Goal: Task Accomplishment & Management: Manage account settings

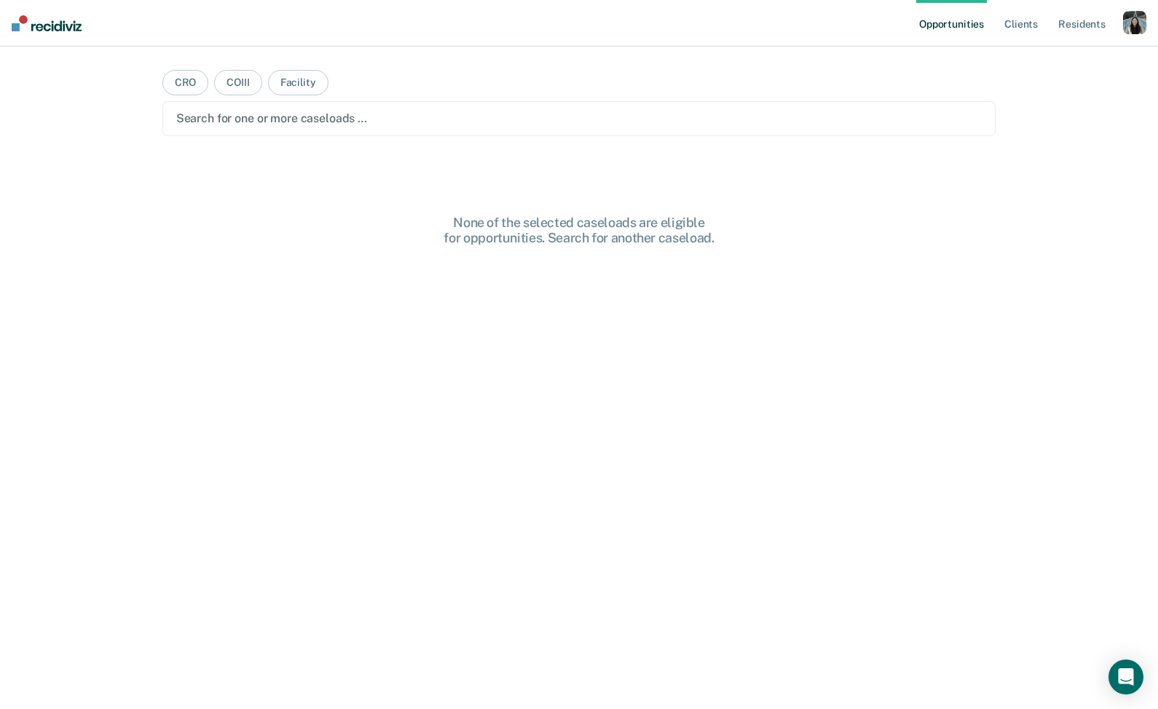
click at [1152, 15] on nav "Opportunities Client s Resident s Profile How it works Log Out" at bounding box center [579, 23] width 1158 height 47
click at [1135, 17] on div "button" at bounding box center [1134, 22] width 23 height 23
click at [1089, 50] on div "Profile How it works Log Out" at bounding box center [1076, 77] width 141 height 71
click at [1044, 67] on div "Profile How it works Log Out" at bounding box center [1076, 77] width 141 height 71
click at [1037, 60] on link "Profile" at bounding box center [1076, 59] width 117 height 12
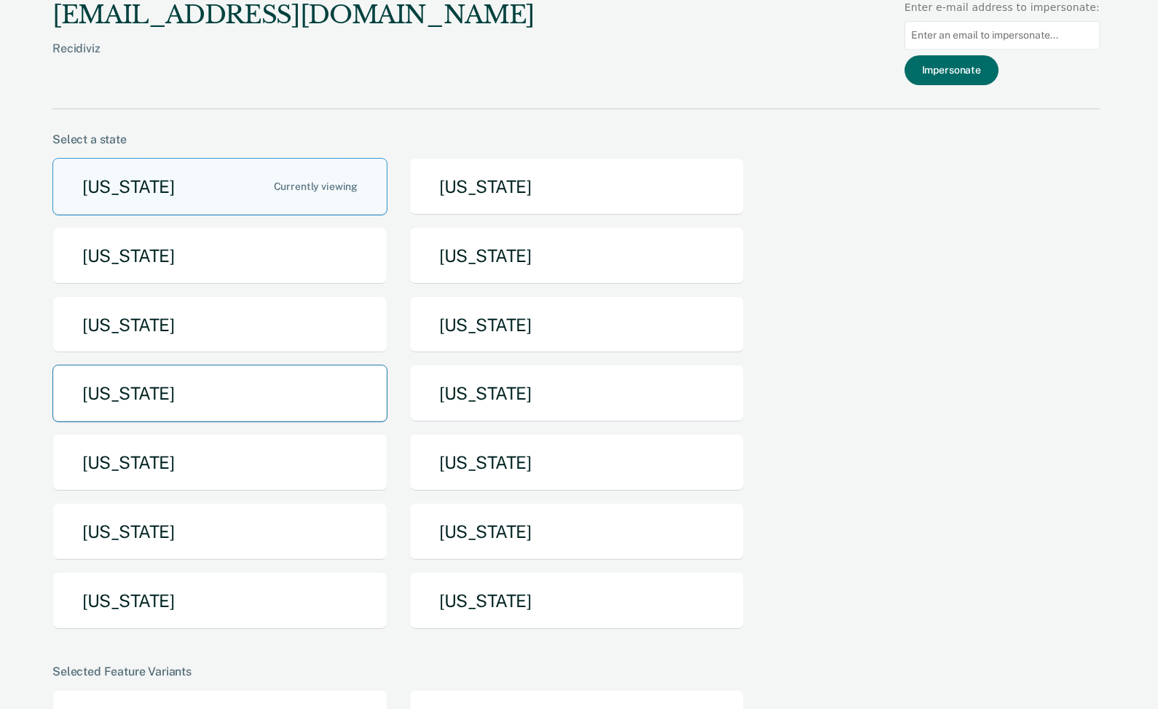
click at [266, 406] on button "[US_STATE]" at bounding box center [219, 394] width 335 height 58
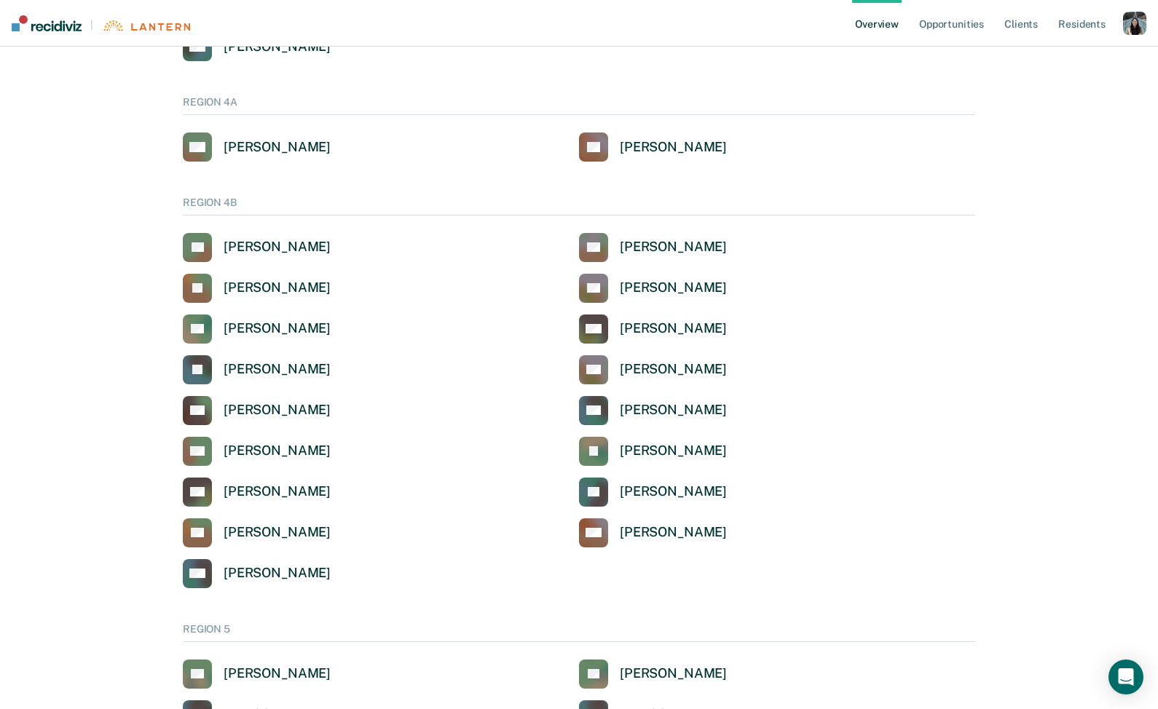
scroll to position [397, 0]
click at [265, 288] on div "[PERSON_NAME]" at bounding box center [277, 288] width 107 height 17
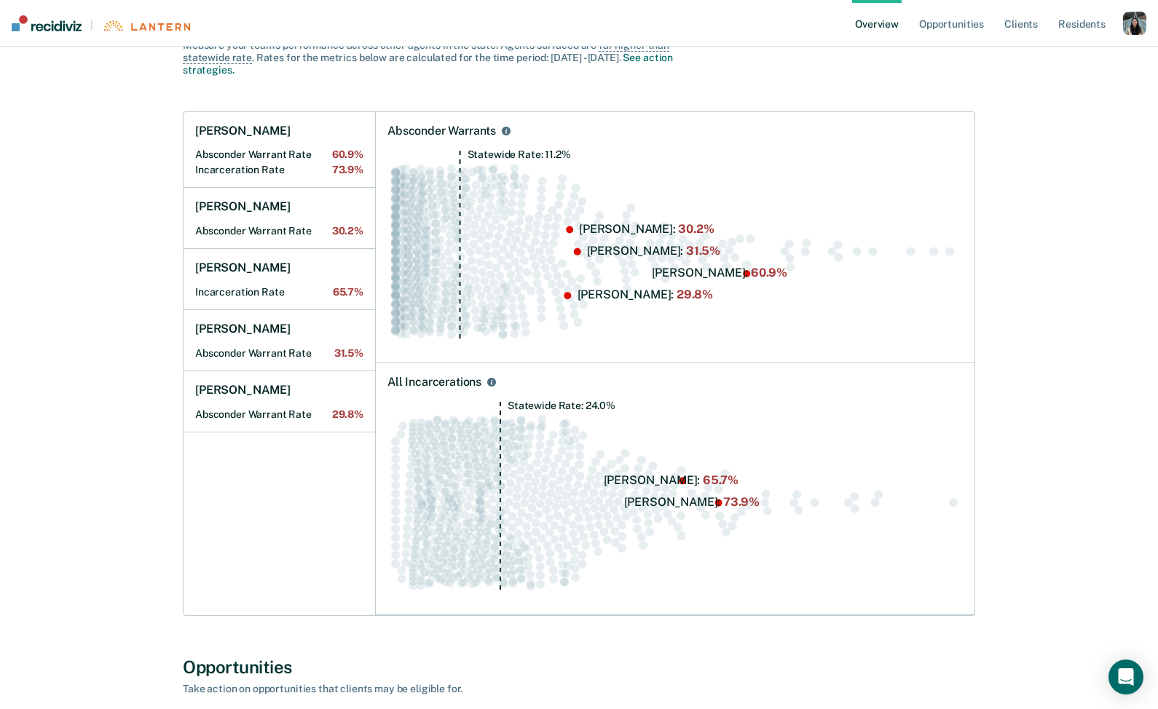
scroll to position [176, 0]
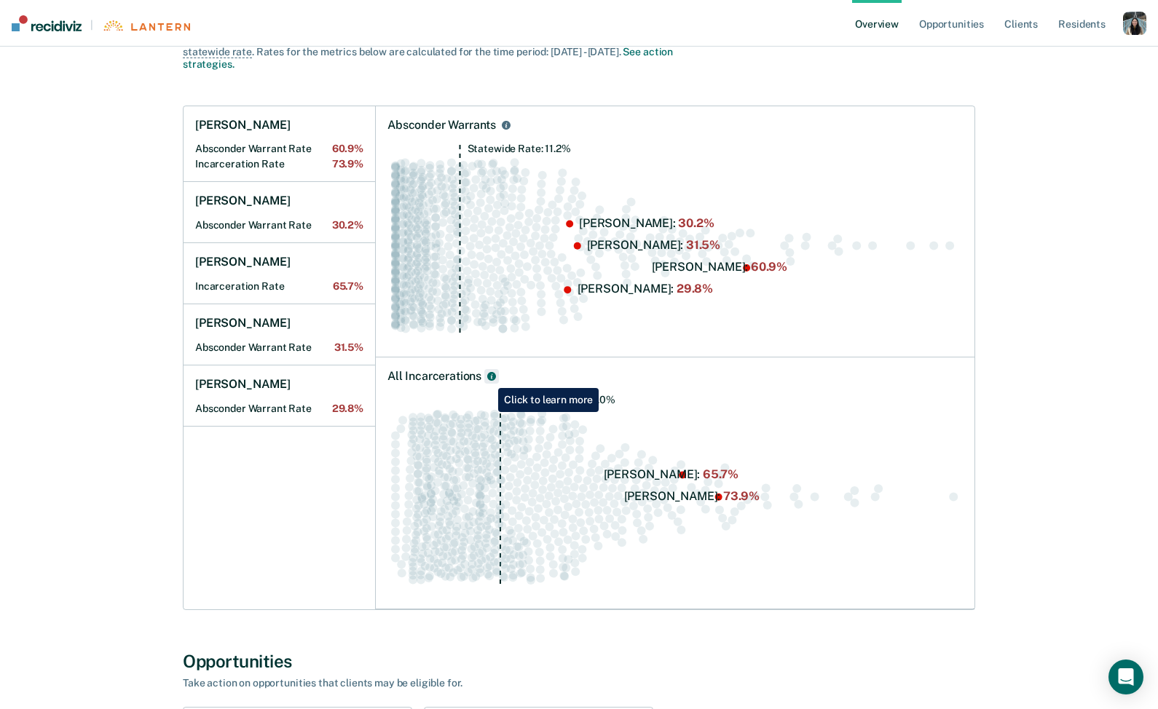
click at [487, 377] on icon "All Incarcerations" at bounding box center [491, 376] width 9 height 9
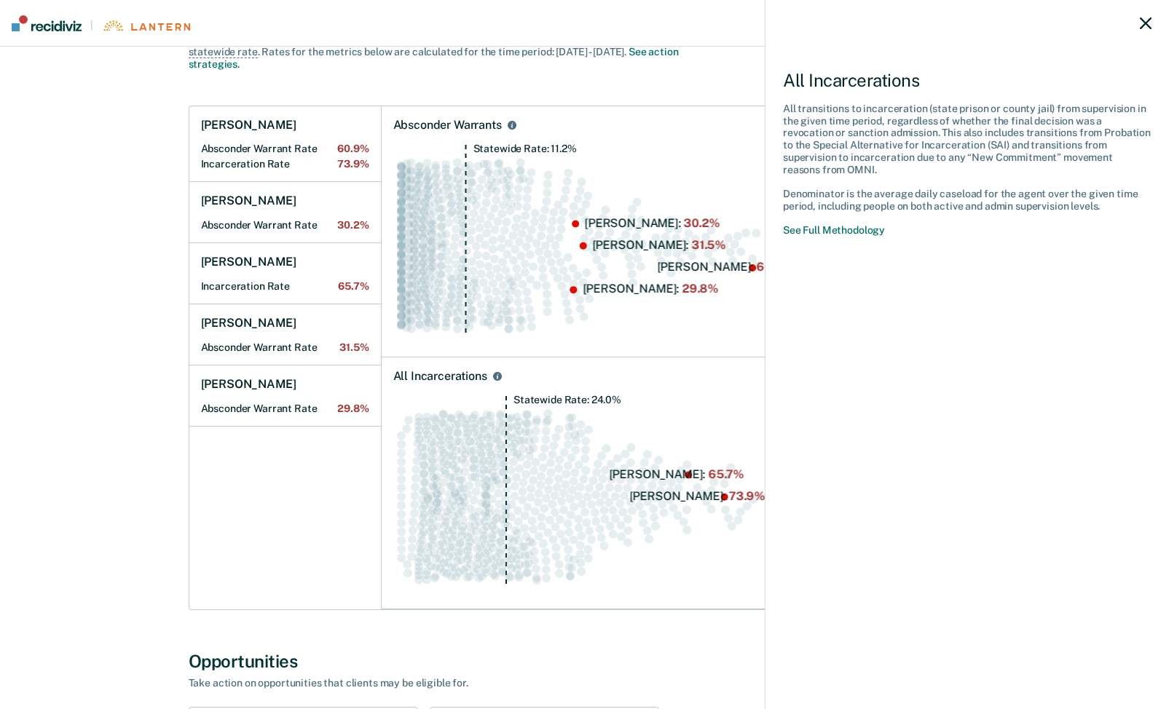
click at [667, 473] on div "All Incarcerations All transitions to incarceration (state prison or county jai…" at bounding box center [584, 354] width 1169 height 709
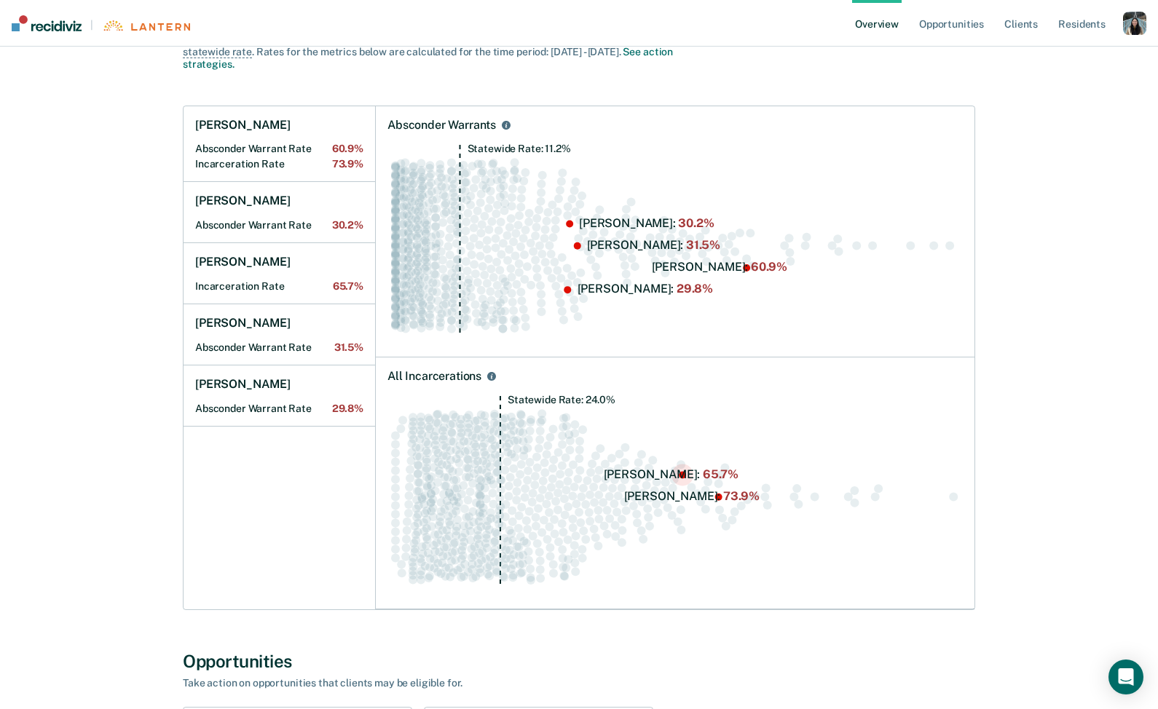
click at [684, 476] on circle "Swarm plot of all incarceration rates in the state for ALL caseloads, highlight…" at bounding box center [682, 475] width 7 height 7
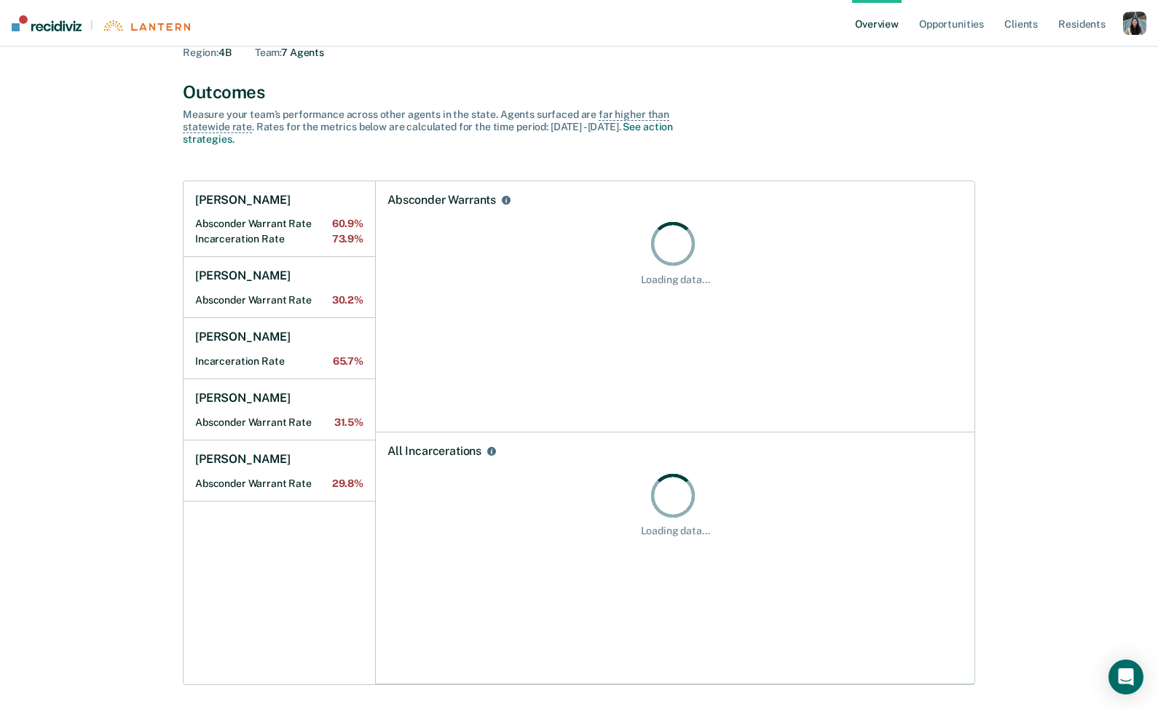
scroll to position [176, 0]
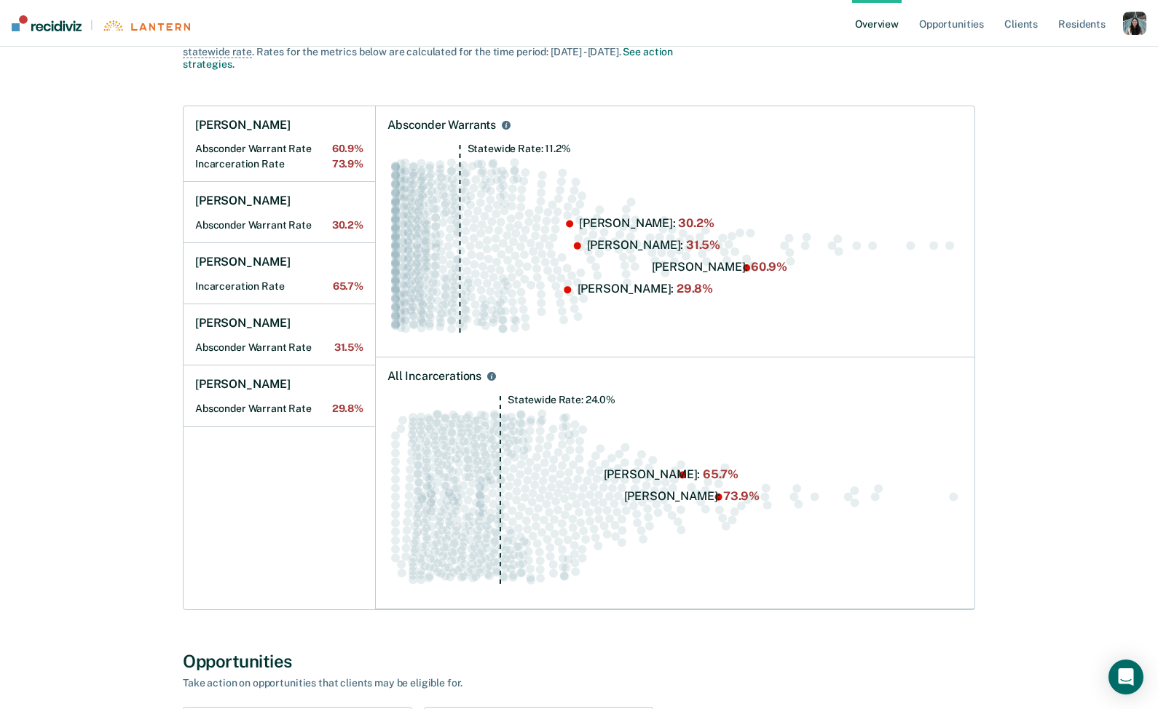
click at [1132, 15] on div "button" at bounding box center [1134, 23] width 23 height 23
click at [1055, 54] on link "Profile" at bounding box center [1076, 58] width 117 height 12
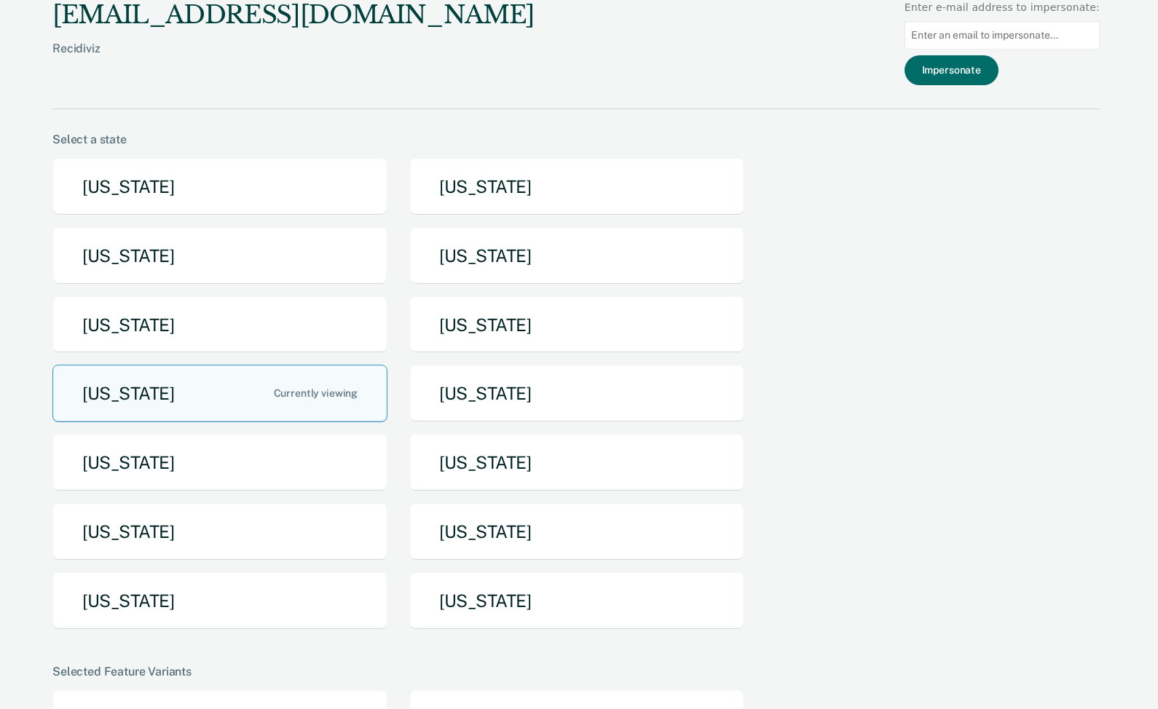
click at [971, 32] on input at bounding box center [1002, 35] width 195 height 28
paste input "[EMAIL_ADDRESS][DOMAIN_NAME][US_STATE]"
type input "[EMAIL_ADDRESS][DOMAIN_NAME][US_STATE]"
click at [966, 72] on button "Impersonate" at bounding box center [952, 70] width 94 height 30
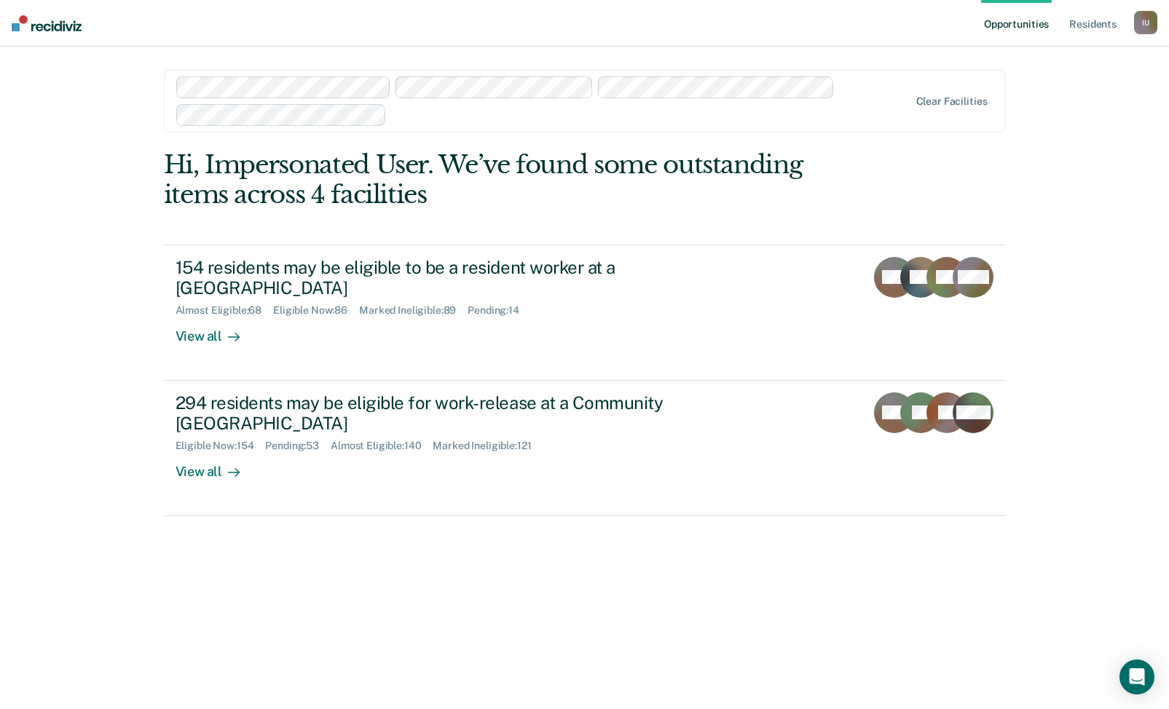
click at [460, 118] on div at bounding box center [651, 114] width 516 height 17
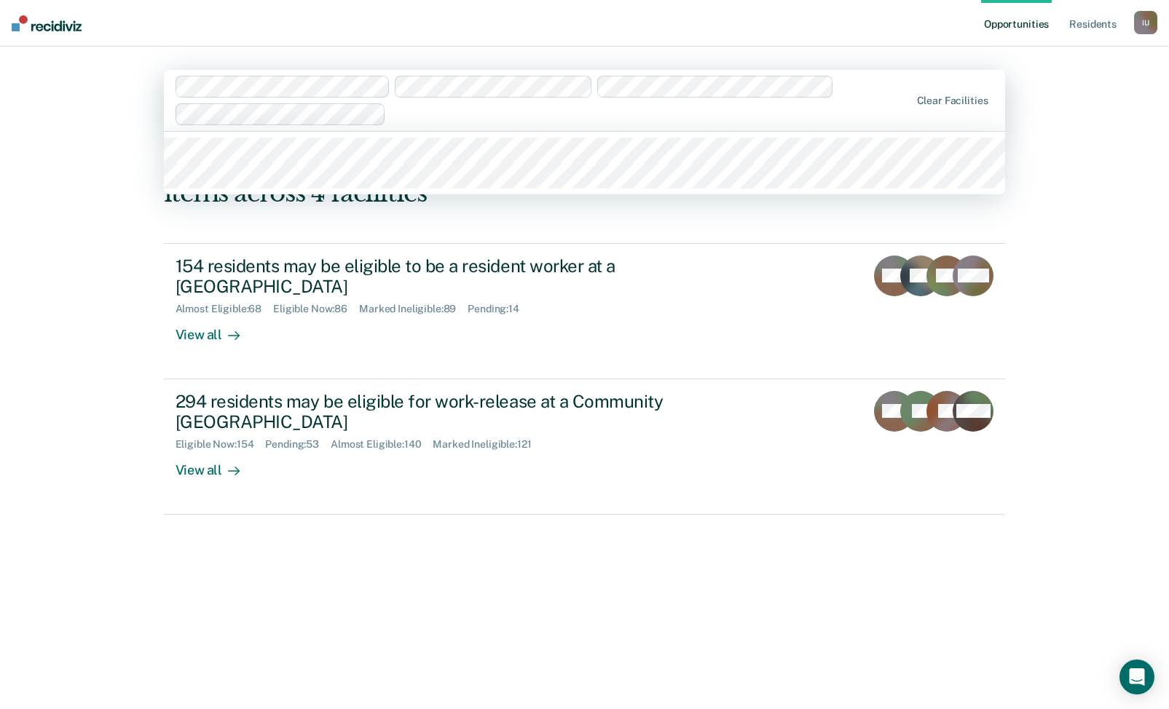
click at [1137, 33] on div "I U" at bounding box center [1145, 22] width 23 height 23
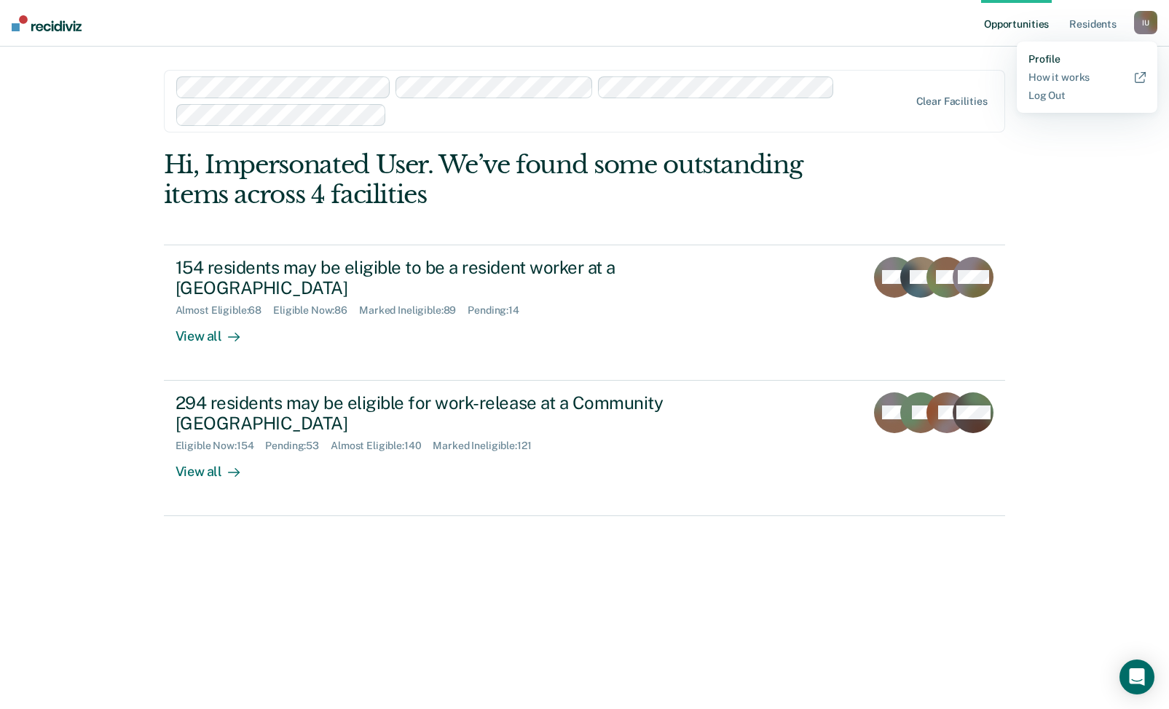
click at [1058, 60] on link "Profile" at bounding box center [1087, 59] width 117 height 12
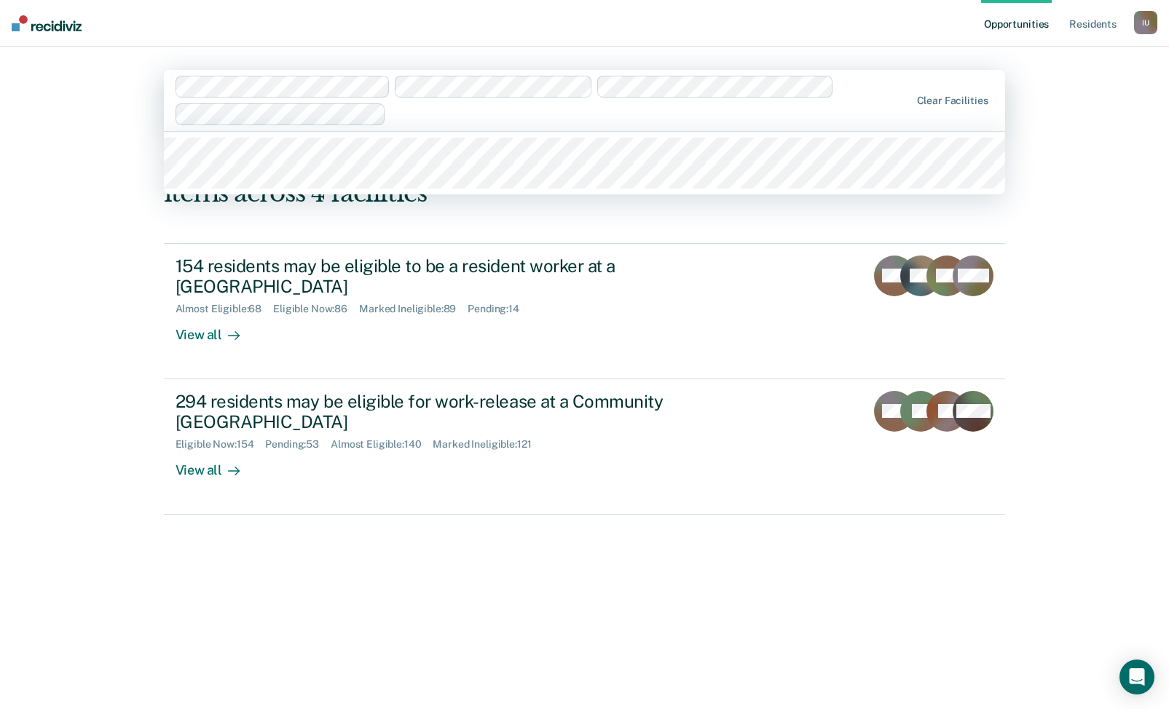
click at [451, 125] on div at bounding box center [544, 101] width 736 height 50
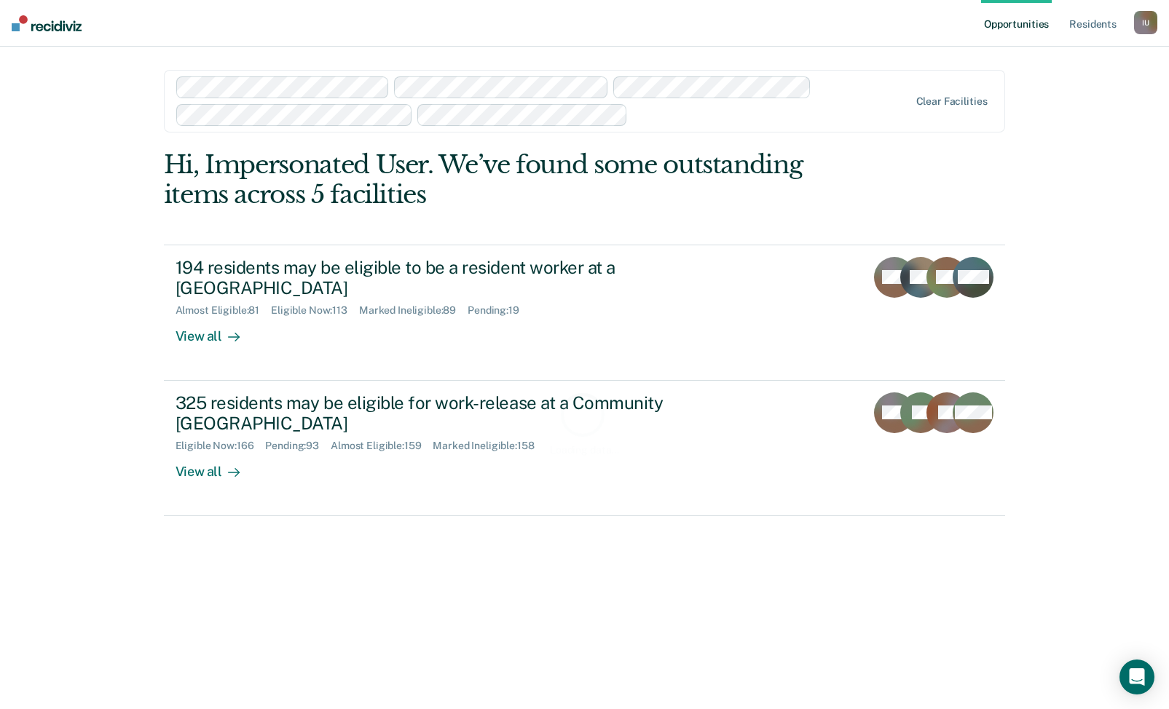
click at [656, 114] on div at bounding box center [771, 114] width 275 height 17
click at [1147, 28] on div "I U" at bounding box center [1145, 22] width 23 height 23
click at [1049, 55] on link "Profile" at bounding box center [1087, 59] width 117 height 12
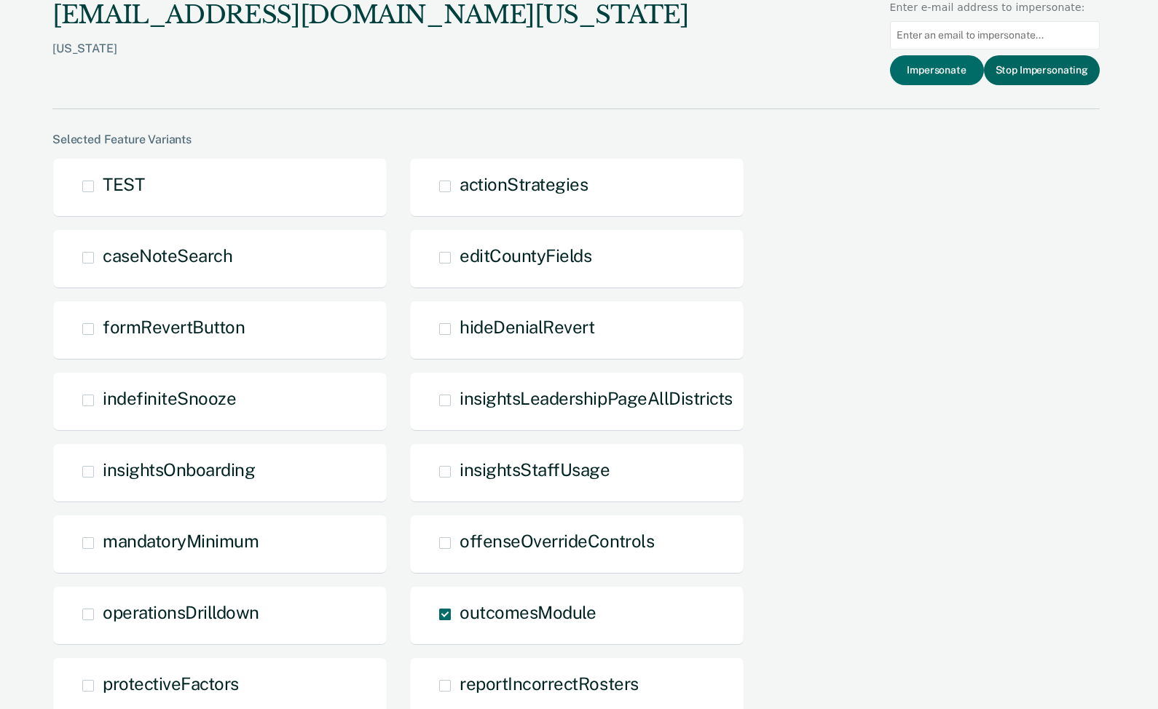
click at [1063, 64] on button "Stop Impersonating" at bounding box center [1042, 70] width 116 height 30
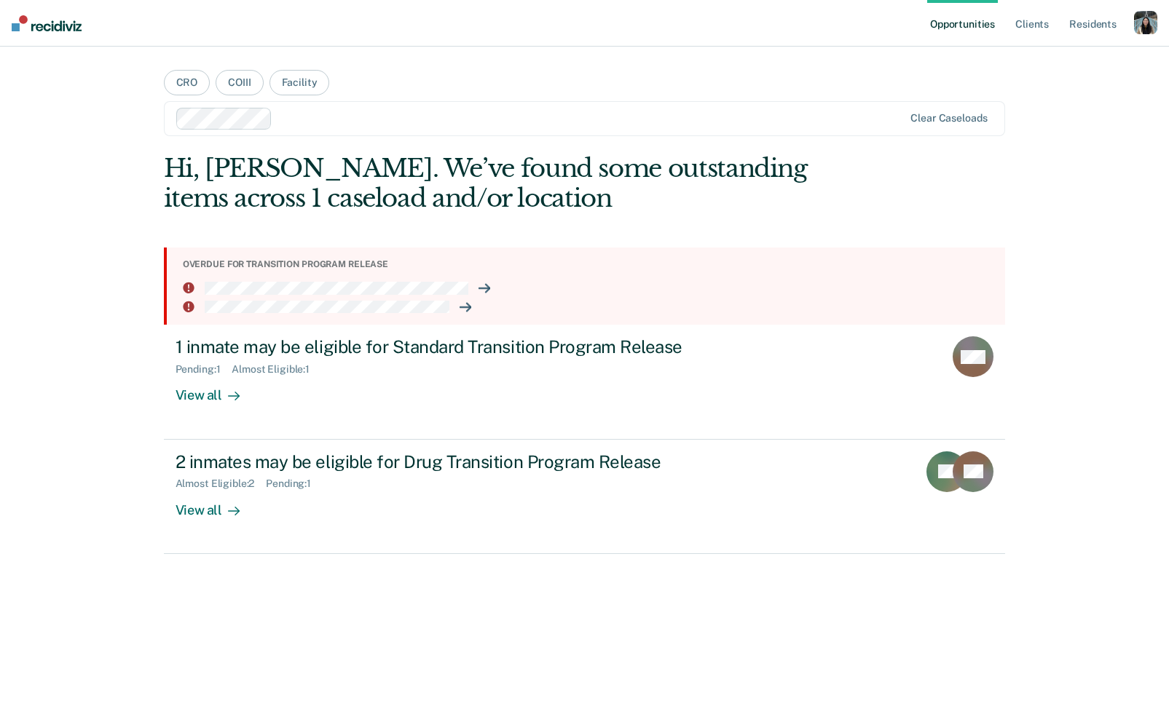
click at [1144, 23] on div "button" at bounding box center [1145, 22] width 23 height 23
click at [1084, 68] on div "Profile How it works Log Out" at bounding box center [1087, 77] width 141 height 71
click at [1050, 59] on link "Profile" at bounding box center [1087, 59] width 117 height 12
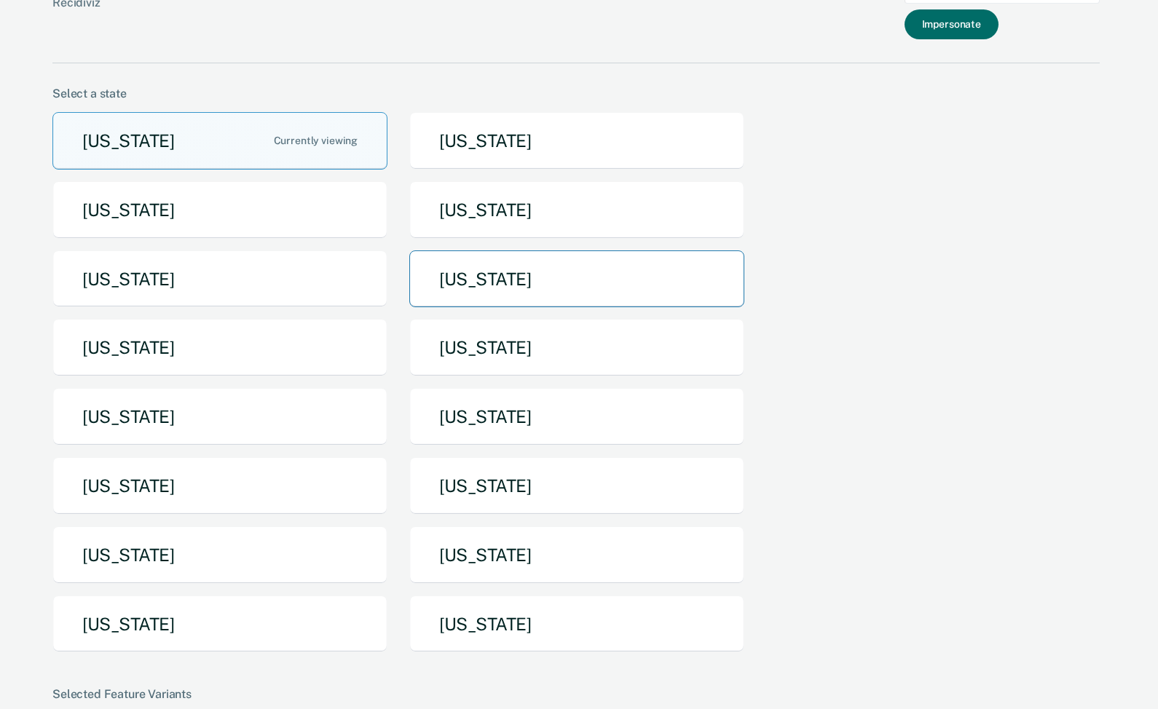
scroll to position [60, 0]
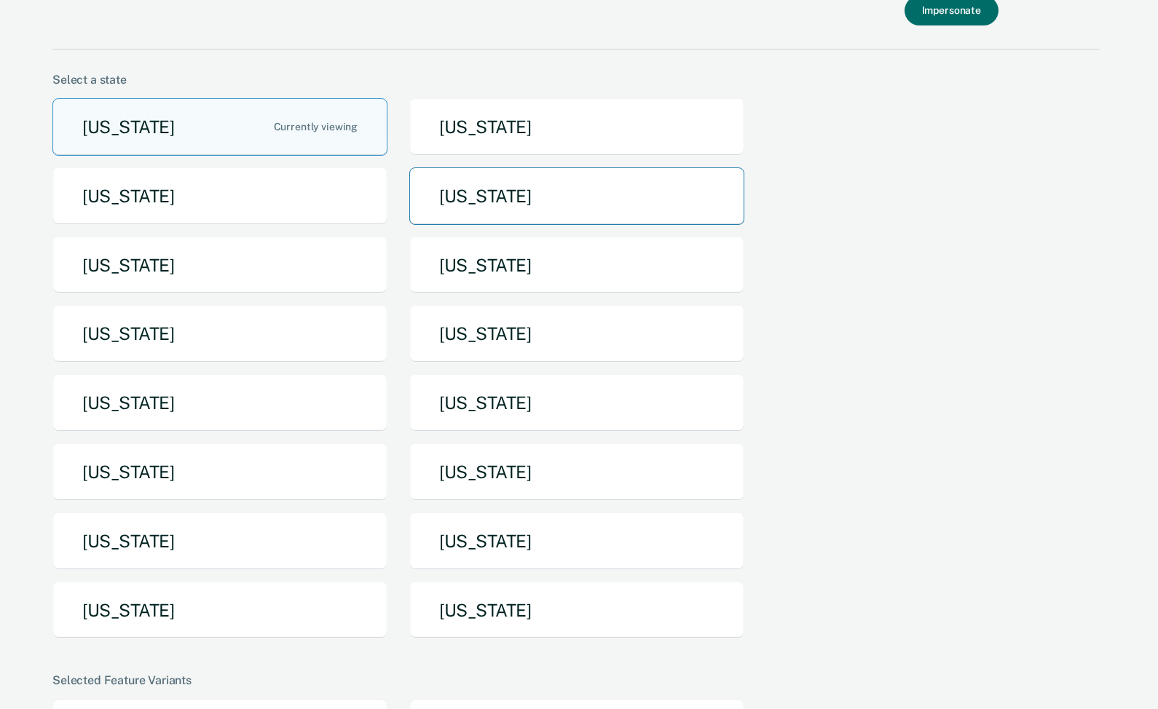
click at [527, 175] on button "[US_STATE]" at bounding box center [576, 197] width 335 height 58
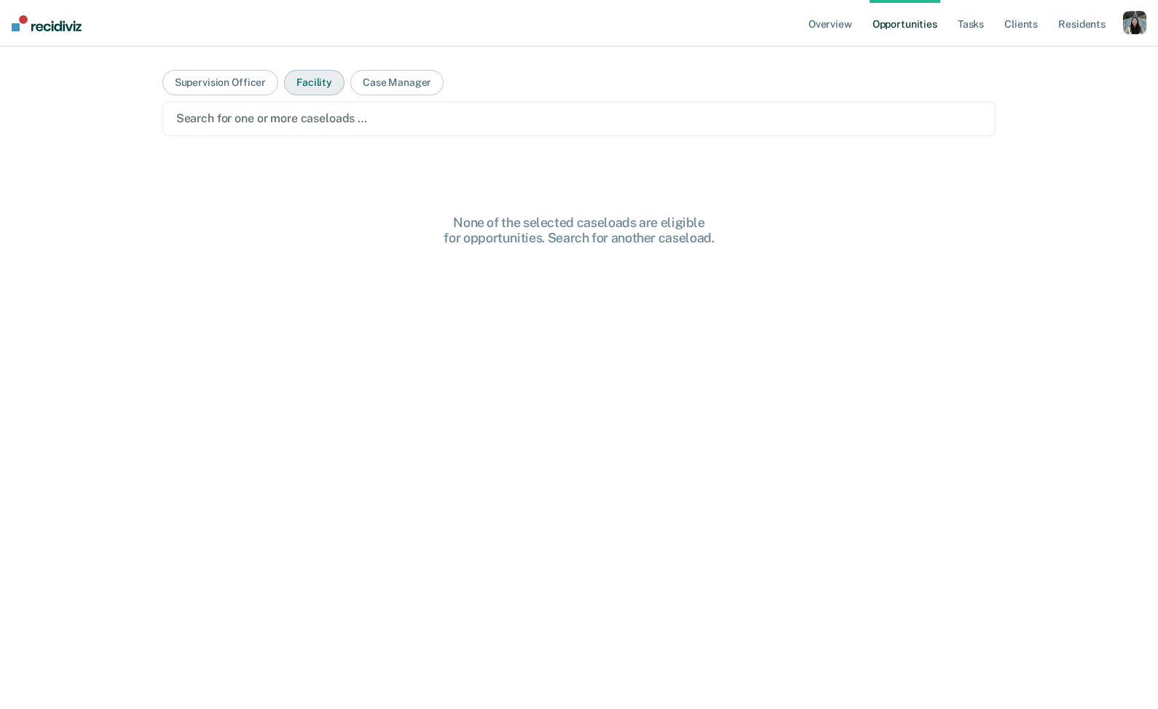
click at [321, 79] on button "Facility" at bounding box center [314, 82] width 60 height 25
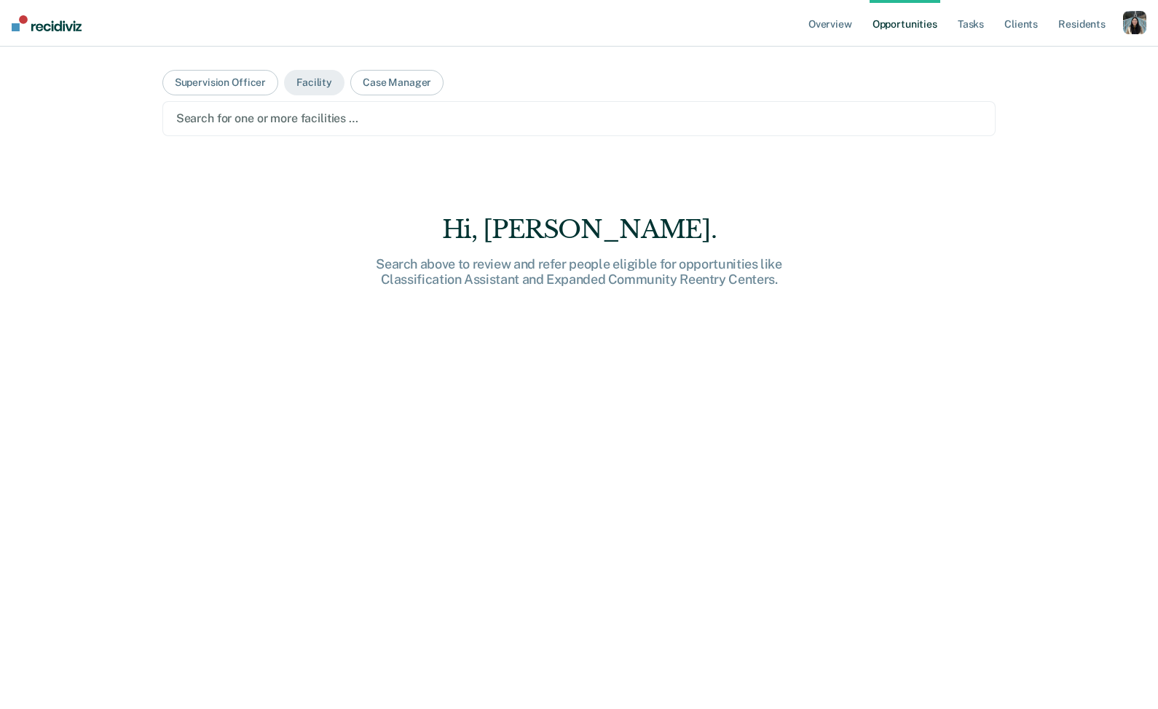
click at [329, 119] on div at bounding box center [579, 118] width 806 height 17
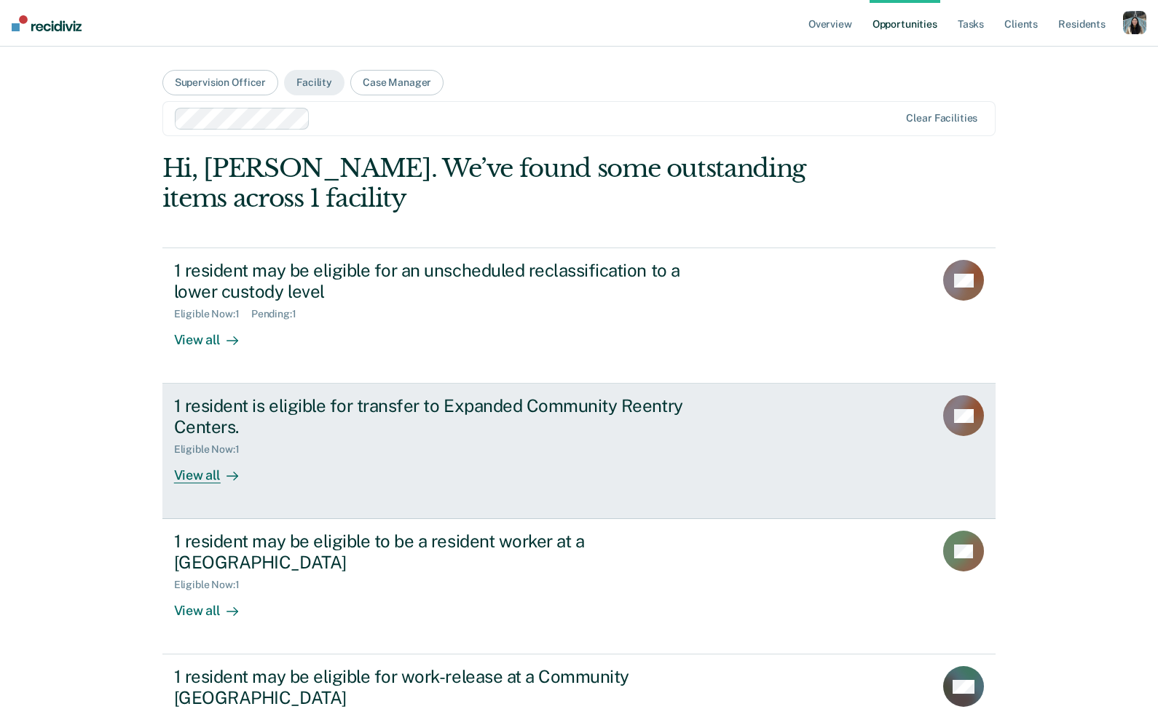
click at [288, 454] on div "Eligible Now : 1" at bounding box center [429, 447] width 511 height 18
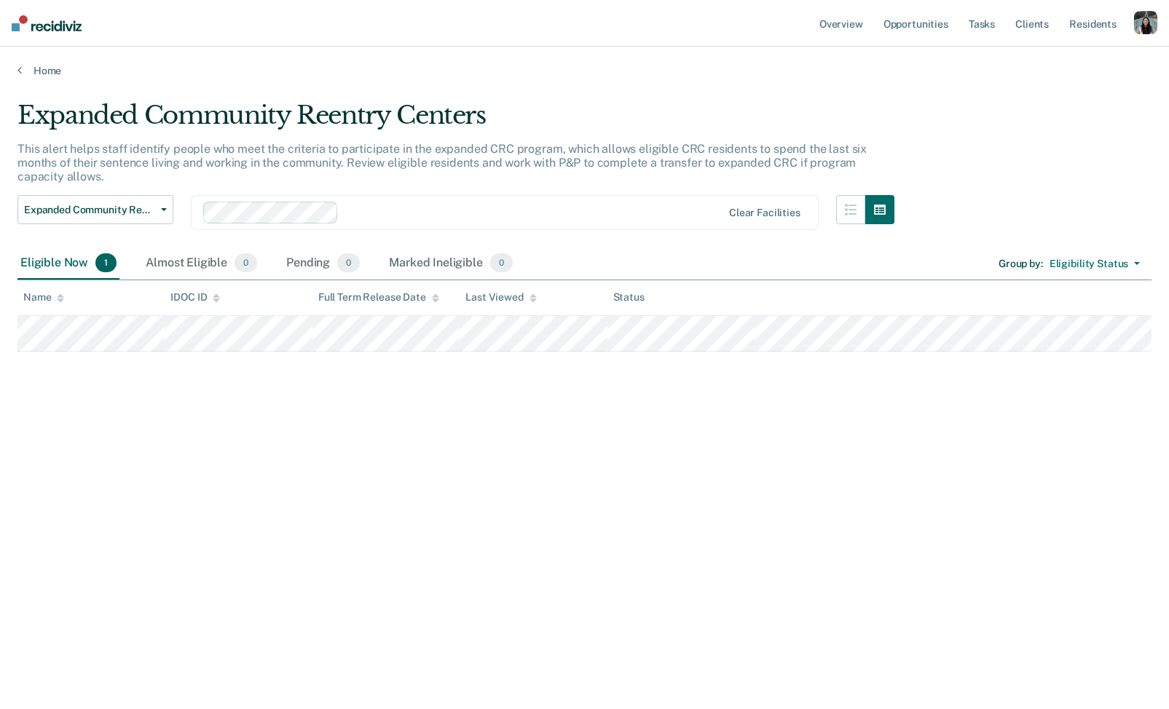
click at [36, 79] on main "Expanded Community Reentry Centers This alert helps staff identify people who m…" at bounding box center [584, 391] width 1169 height 628
click at [52, 71] on link "Home" at bounding box center [584, 70] width 1134 height 13
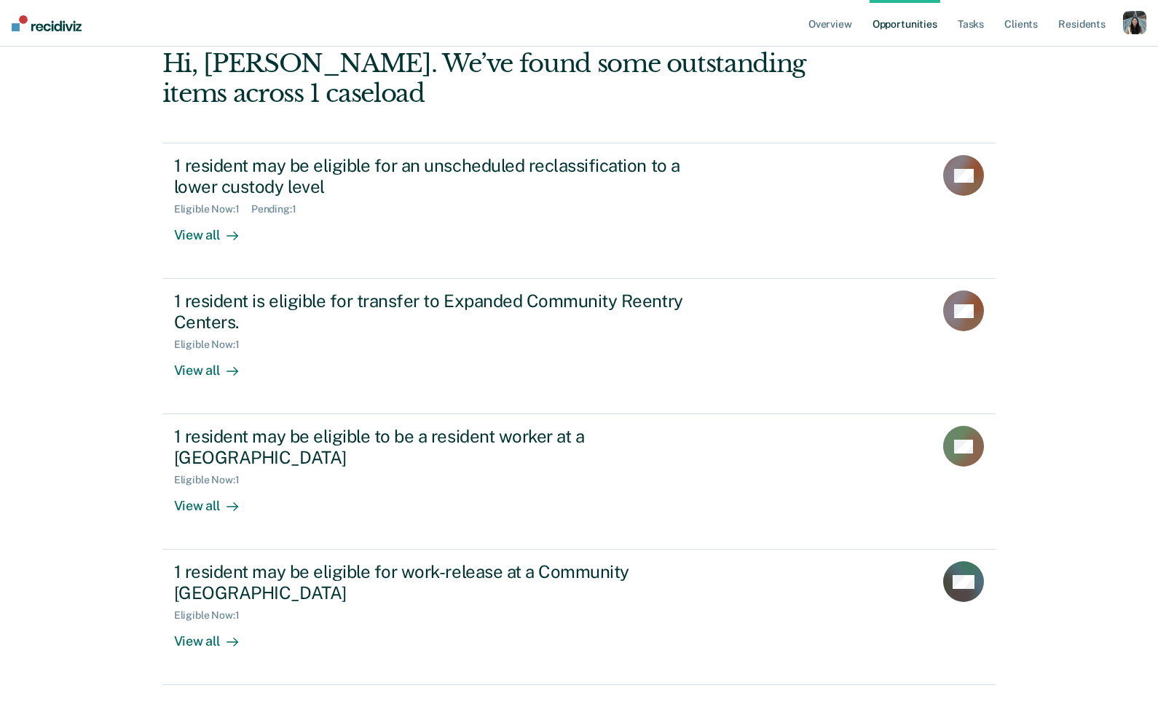
scroll to position [139, 0]
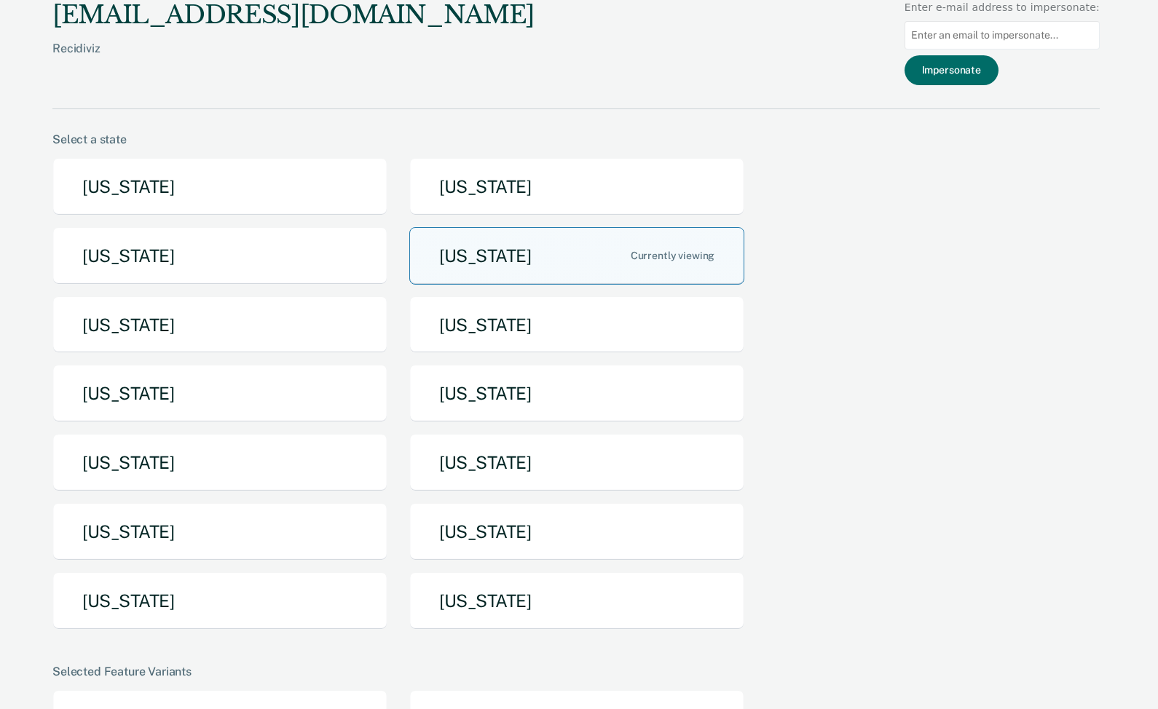
click at [463, 270] on button "[US_STATE]" at bounding box center [576, 256] width 335 height 58
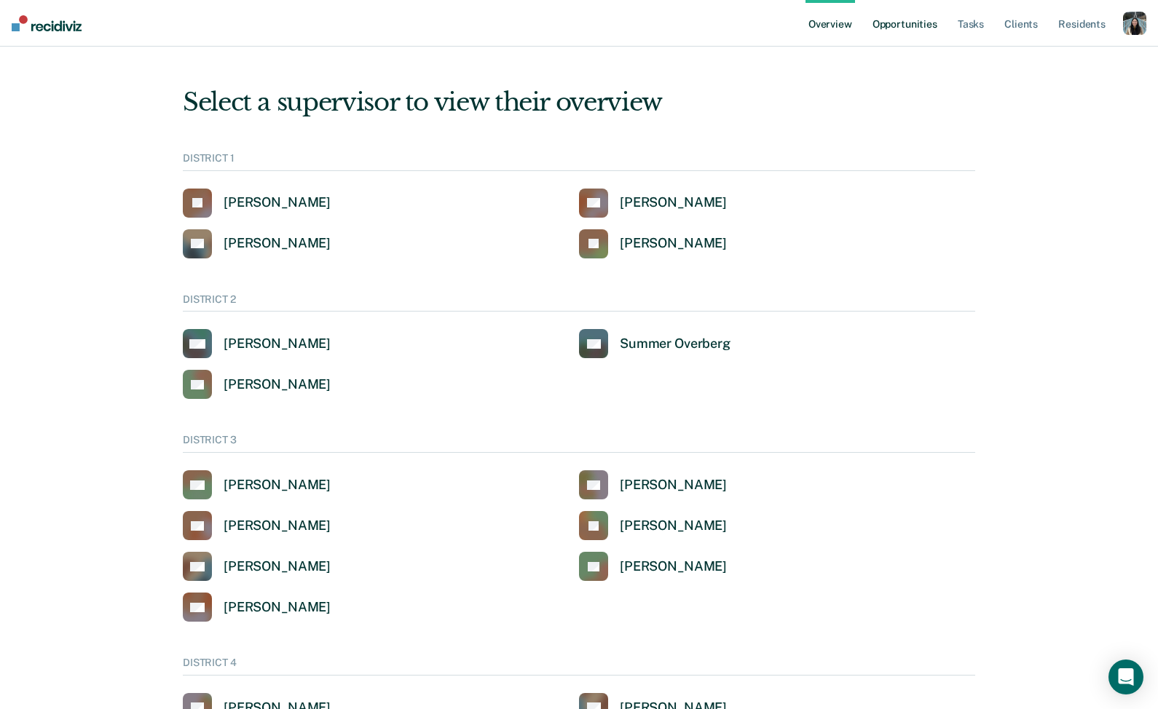
click at [892, 33] on link "Opportunities" at bounding box center [905, 23] width 71 height 47
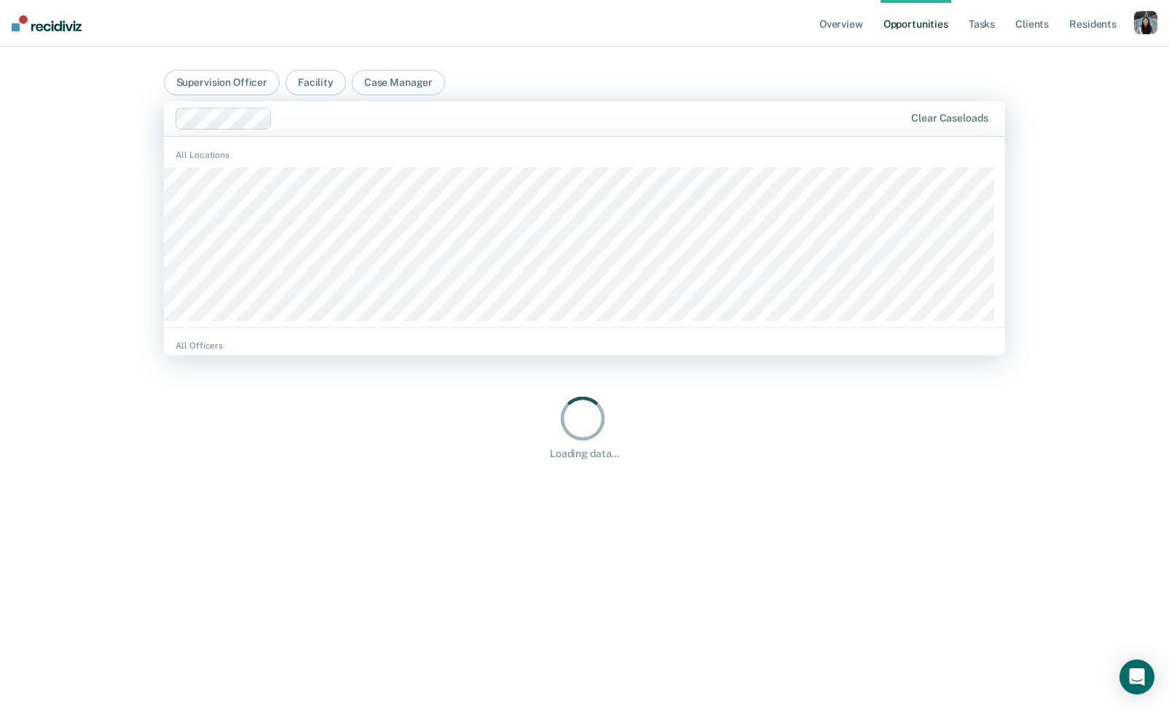
click at [702, 128] on div at bounding box center [541, 119] width 731 height 22
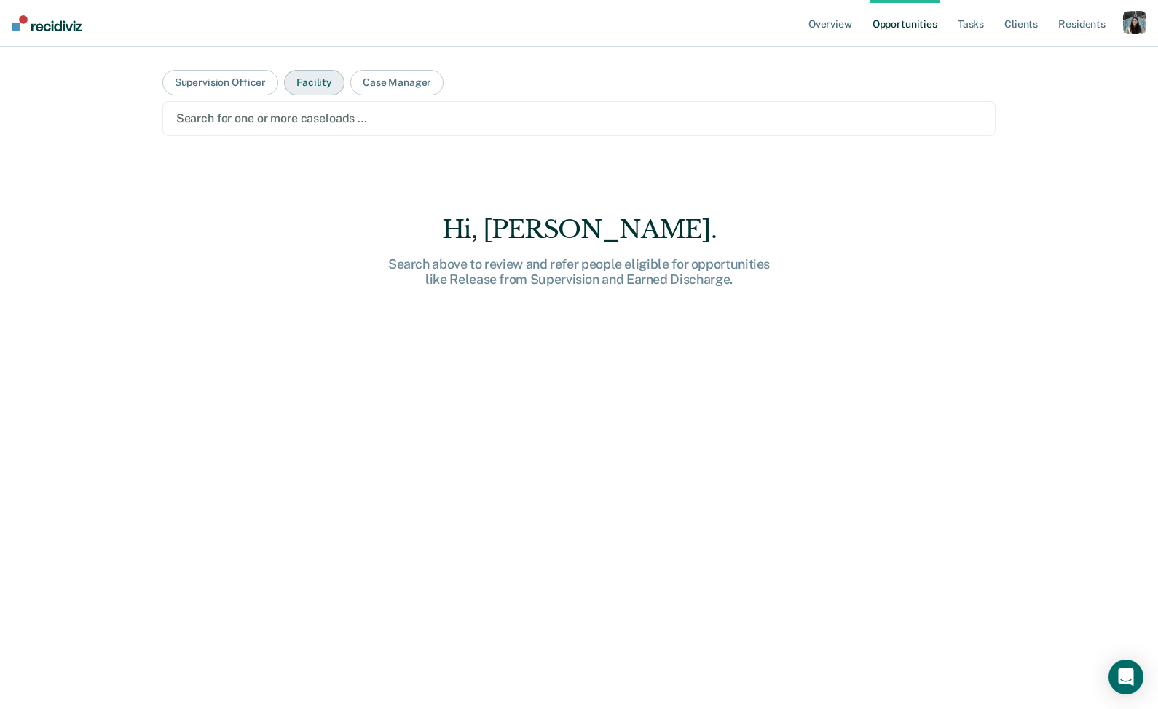
click at [302, 86] on button "Facility" at bounding box center [314, 82] width 60 height 25
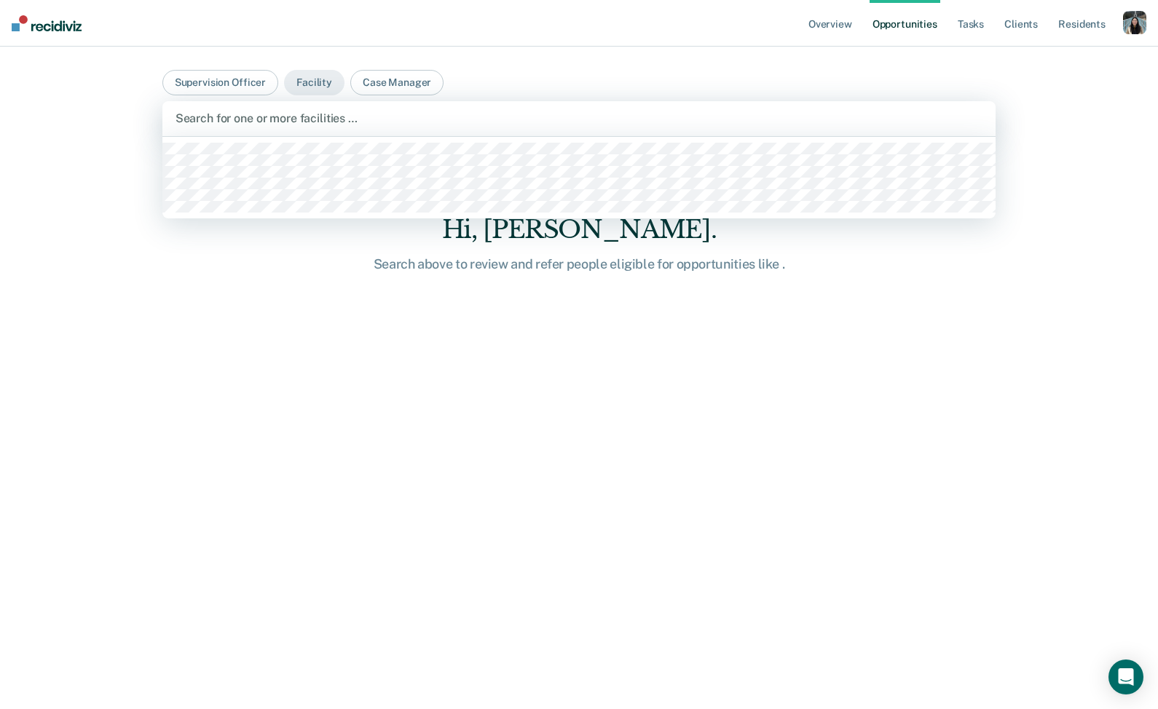
click at [296, 128] on div "Search for one or more facilities …" at bounding box center [579, 118] width 834 height 35
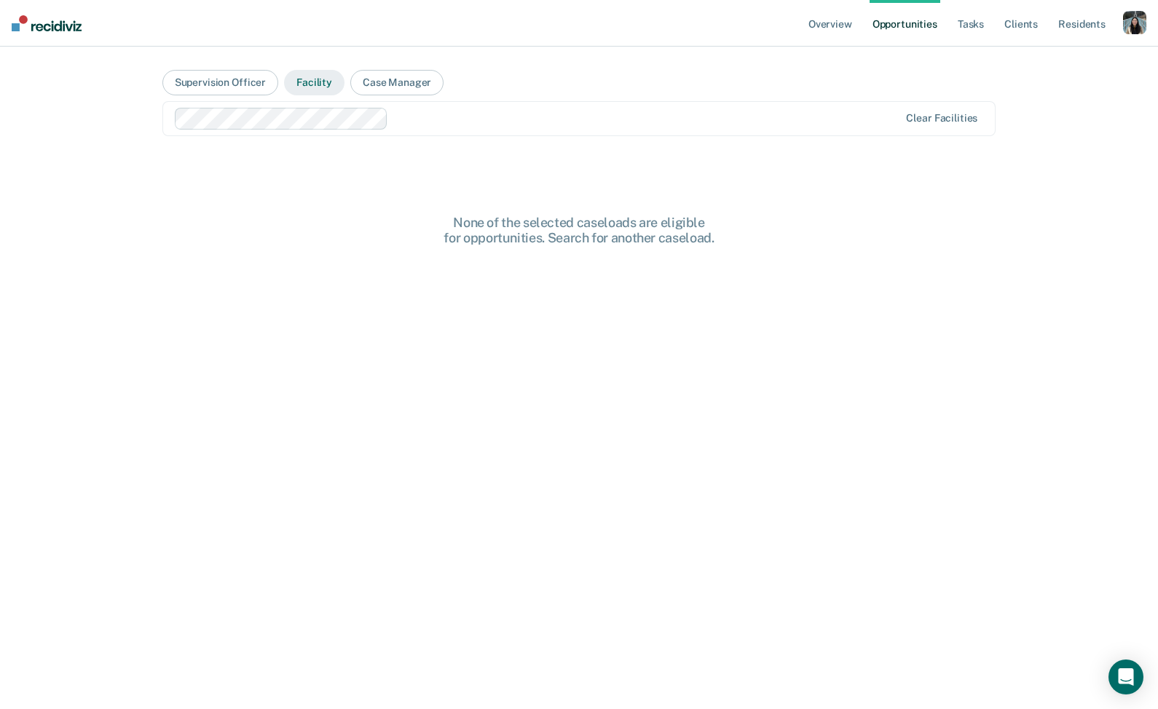
click at [292, 95] on button "Facility" at bounding box center [314, 82] width 60 height 25
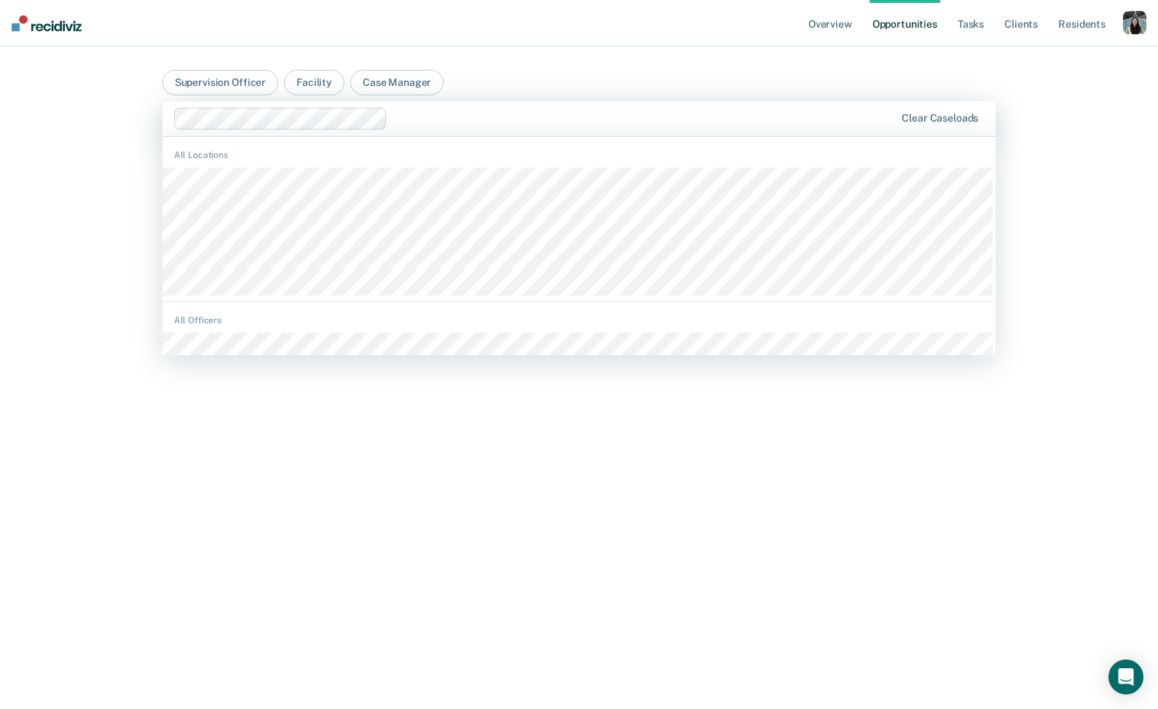
click at [452, 105] on div "Clear caseloads" at bounding box center [579, 118] width 834 height 35
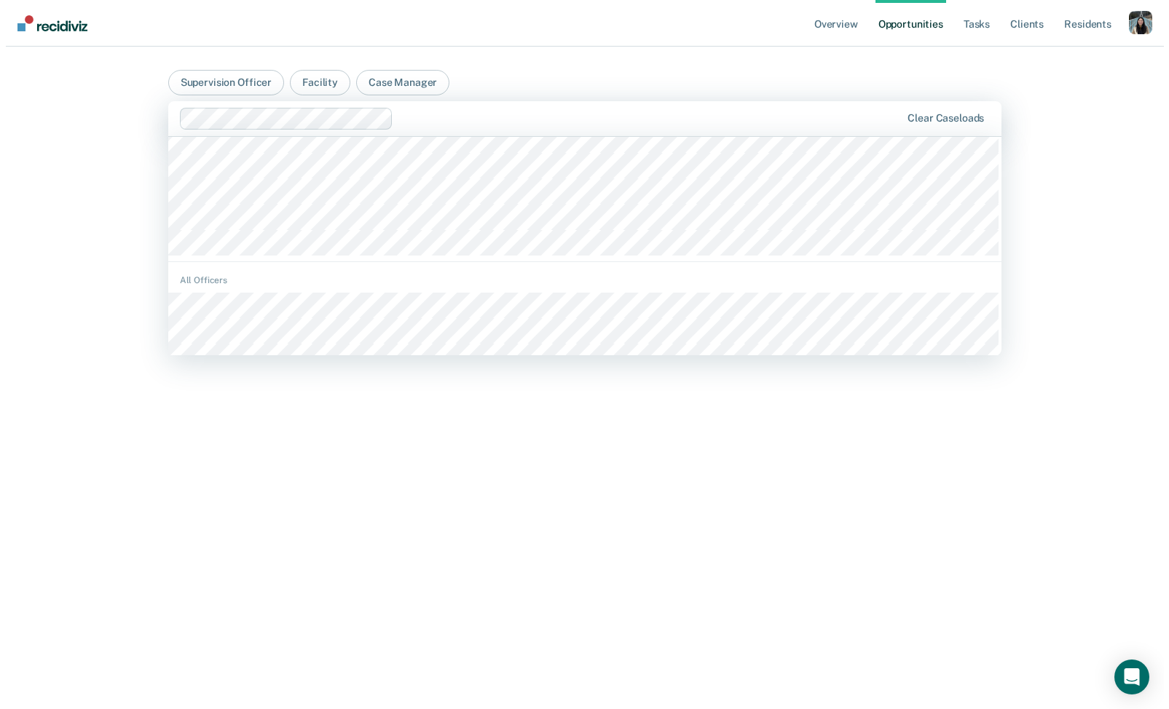
scroll to position [18, 0]
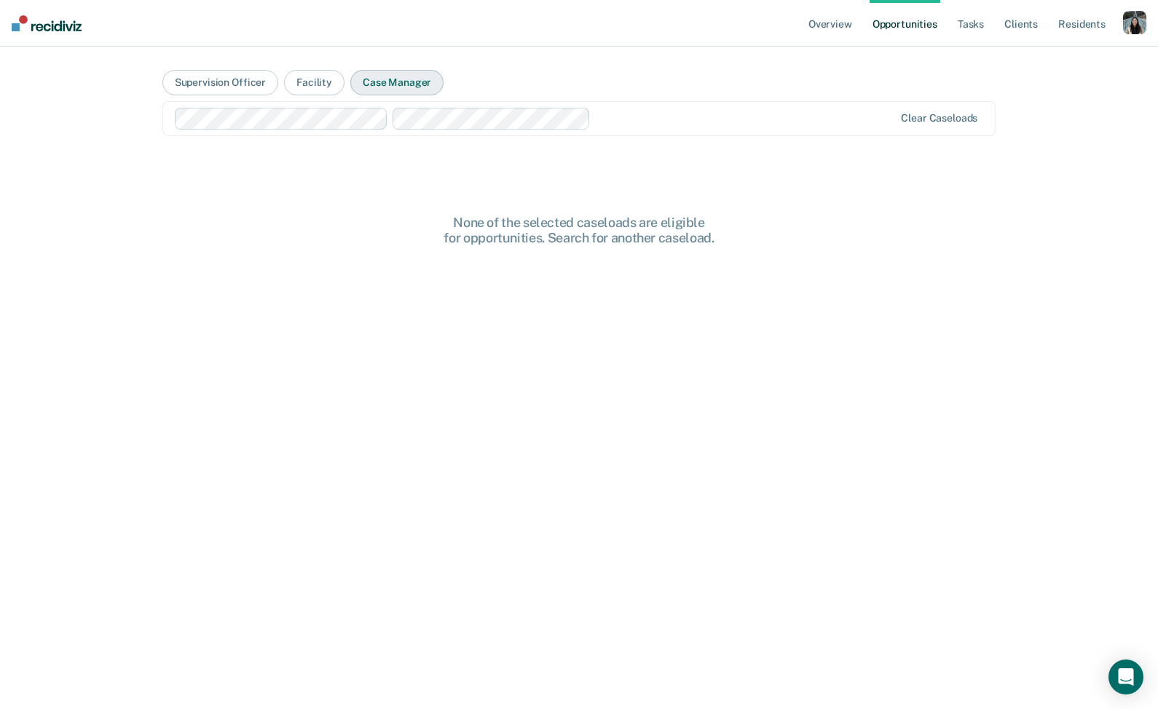
click at [398, 83] on button "Case Manager" at bounding box center [396, 82] width 93 height 25
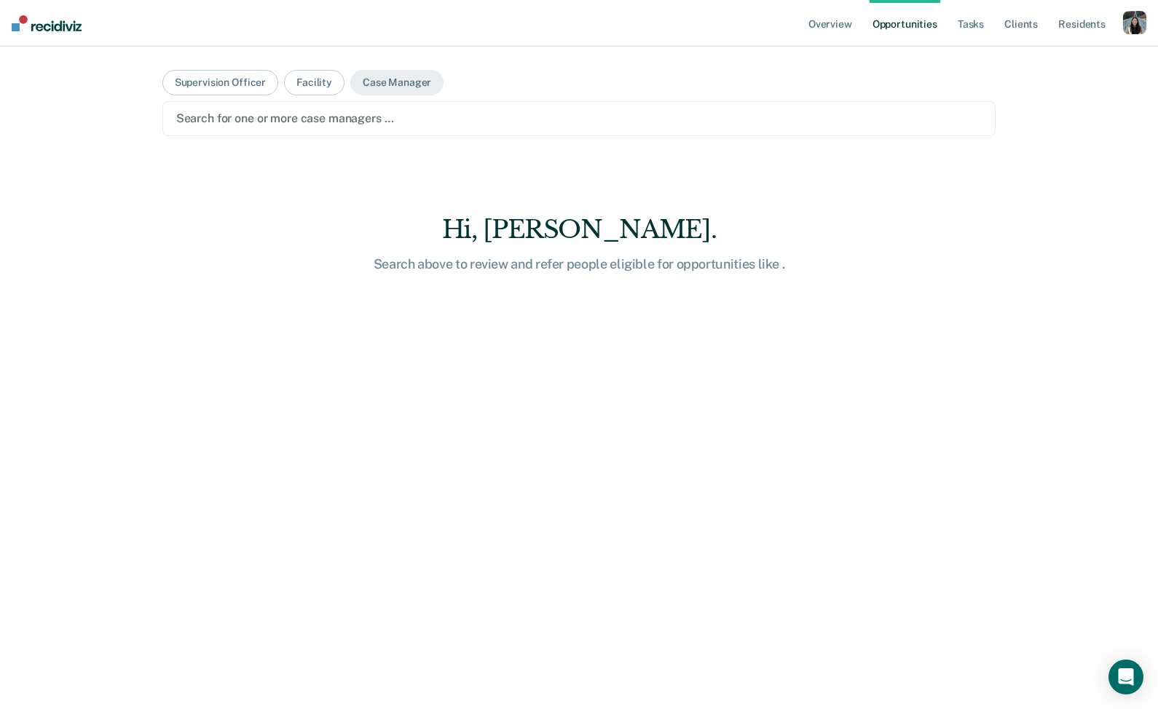
click at [363, 125] on div at bounding box center [579, 118] width 806 height 17
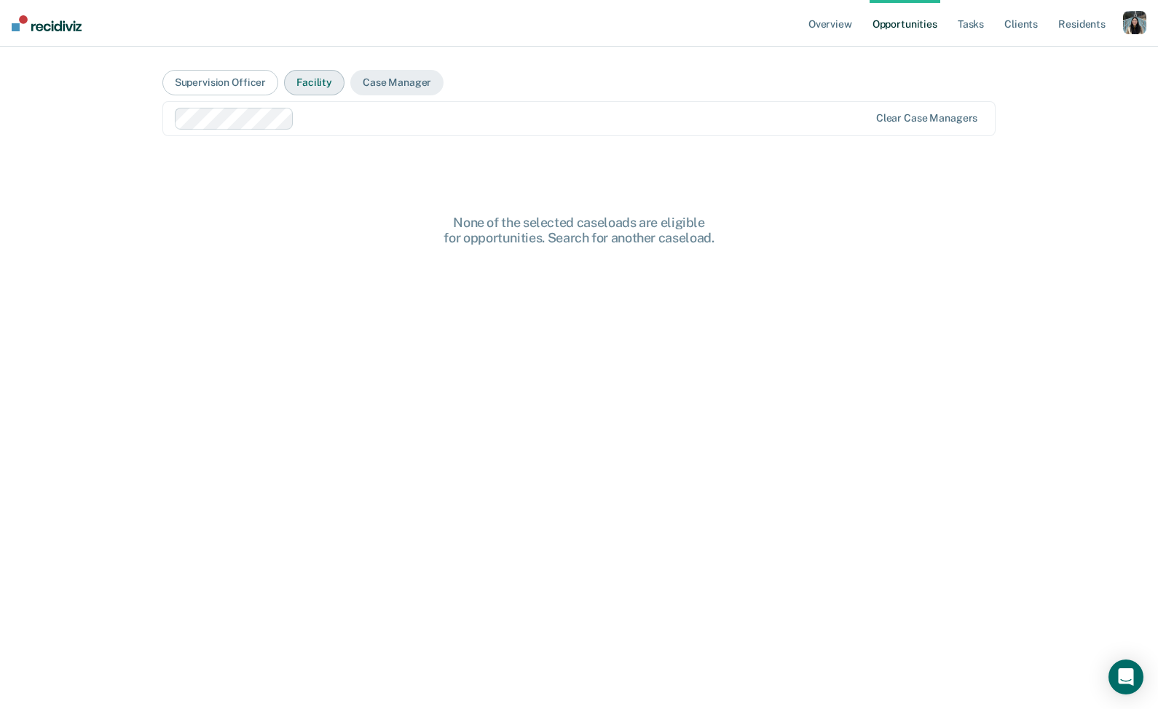
click at [301, 90] on button "Facility" at bounding box center [314, 82] width 60 height 25
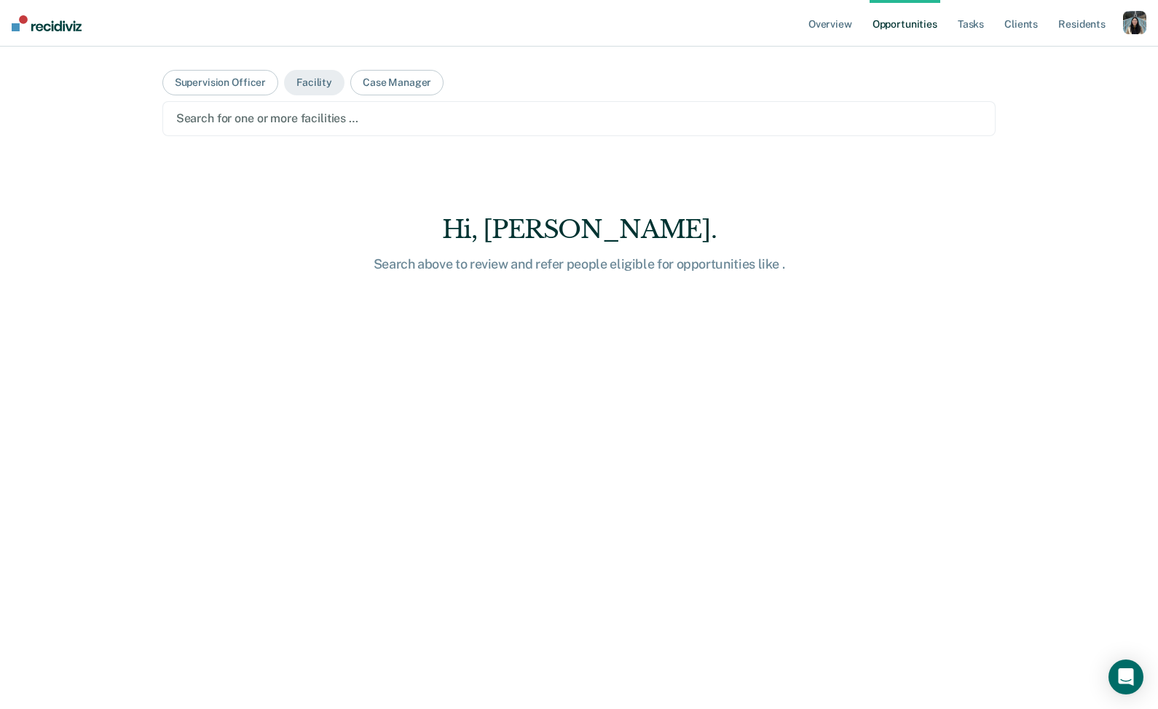
click at [340, 117] on div at bounding box center [579, 118] width 806 height 17
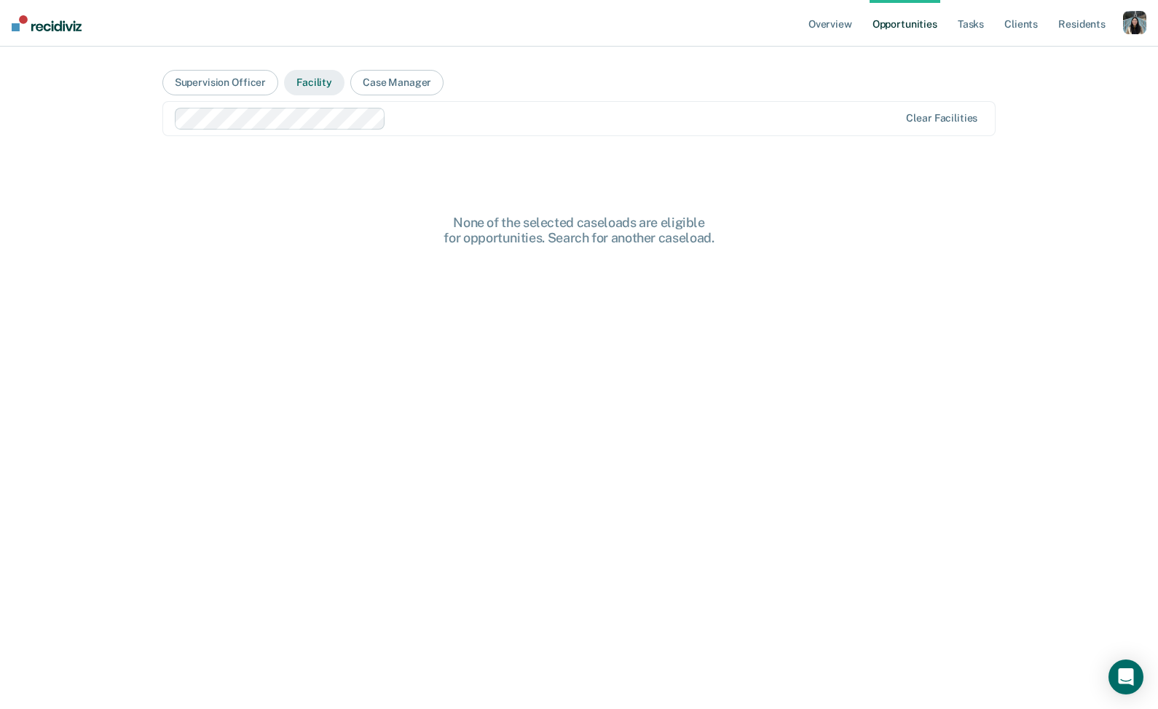
click at [322, 82] on button "Facility" at bounding box center [314, 82] width 60 height 25
click at [314, 81] on button "Facility" at bounding box center [314, 82] width 60 height 25
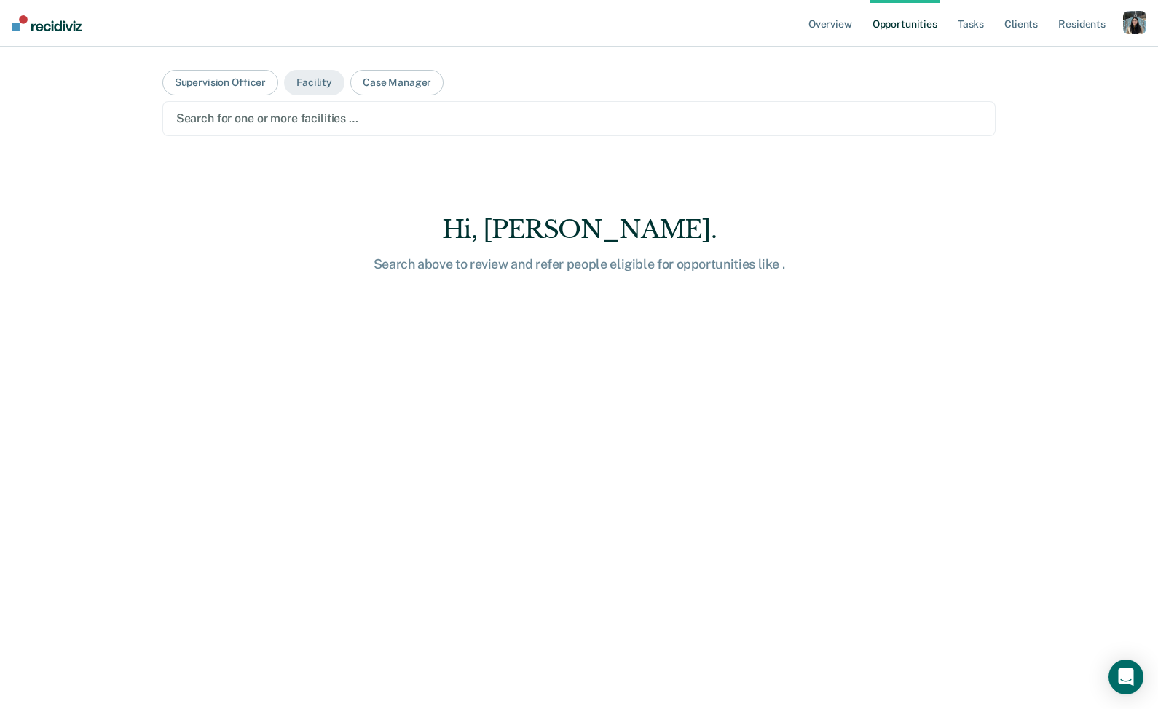
click at [419, 117] on div at bounding box center [579, 118] width 806 height 17
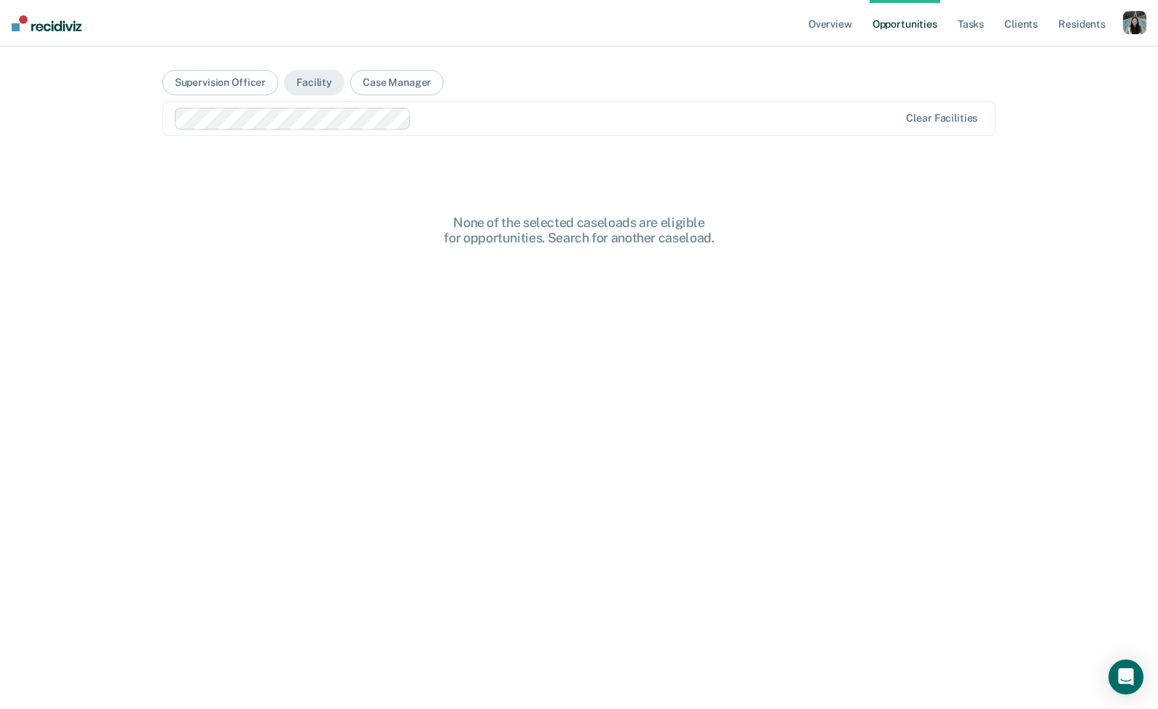
click at [908, 18] on link "Opportunities" at bounding box center [905, 23] width 71 height 47
click at [839, 27] on link "Overview" at bounding box center [831, 23] width 50 height 47
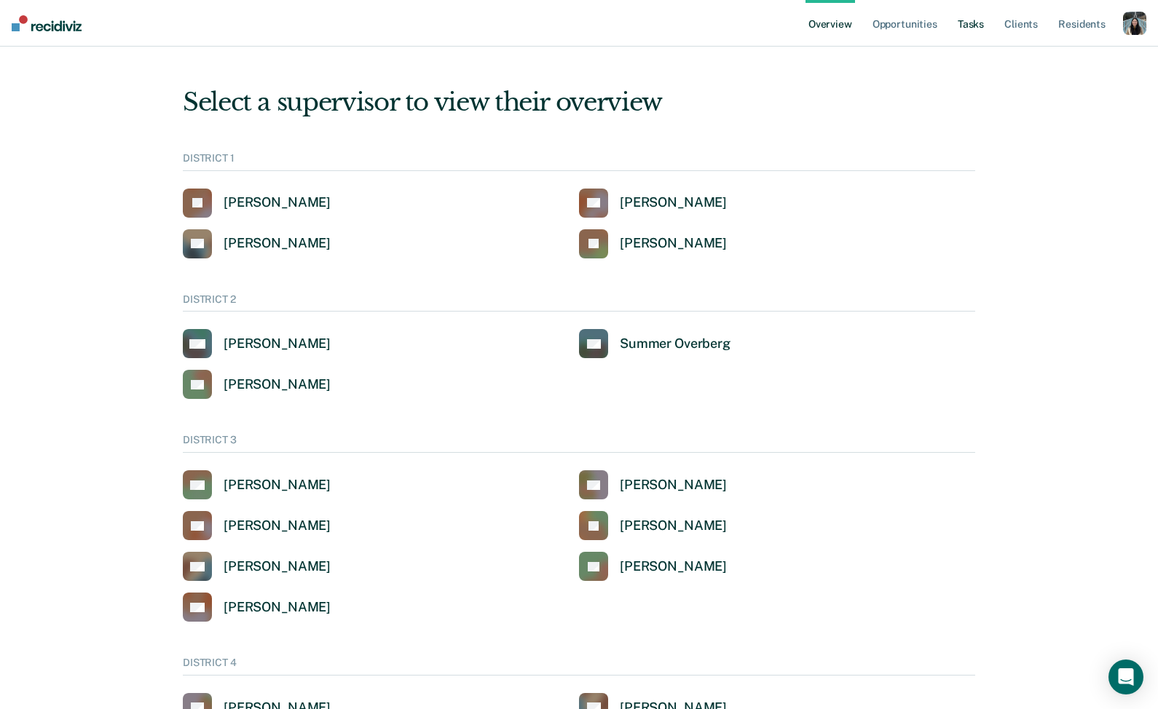
click at [980, 31] on link "Tasks" at bounding box center [971, 23] width 32 height 47
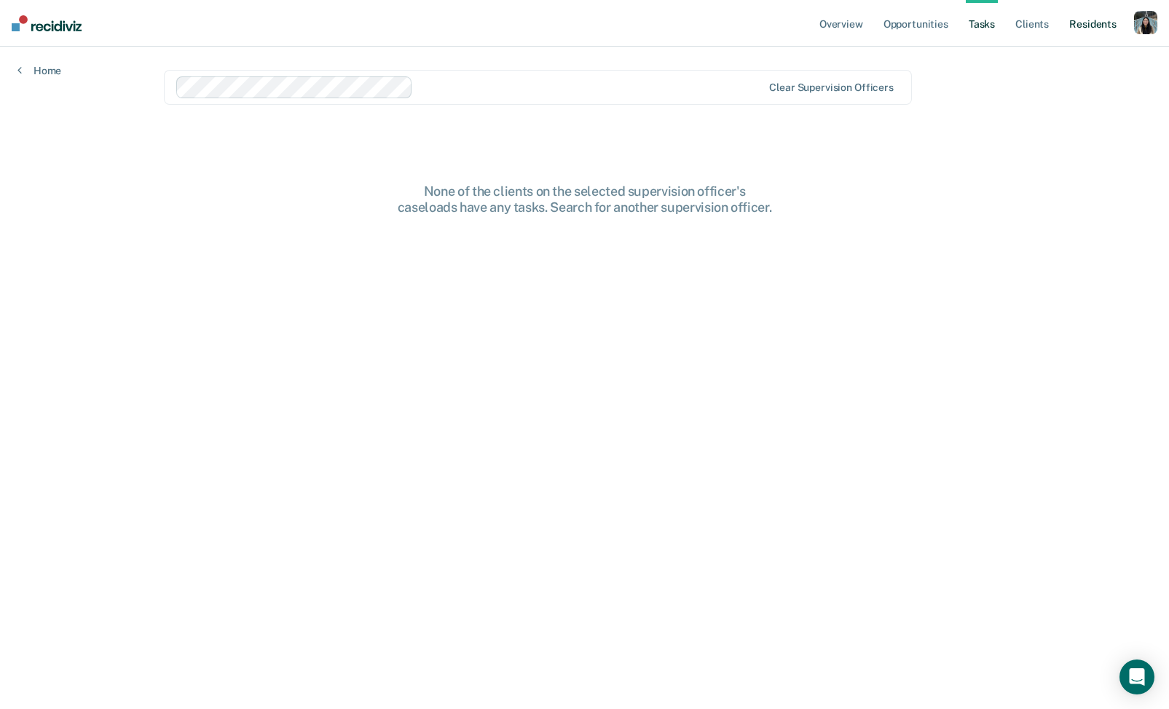
click at [1095, 13] on link "Resident s" at bounding box center [1092, 23] width 53 height 47
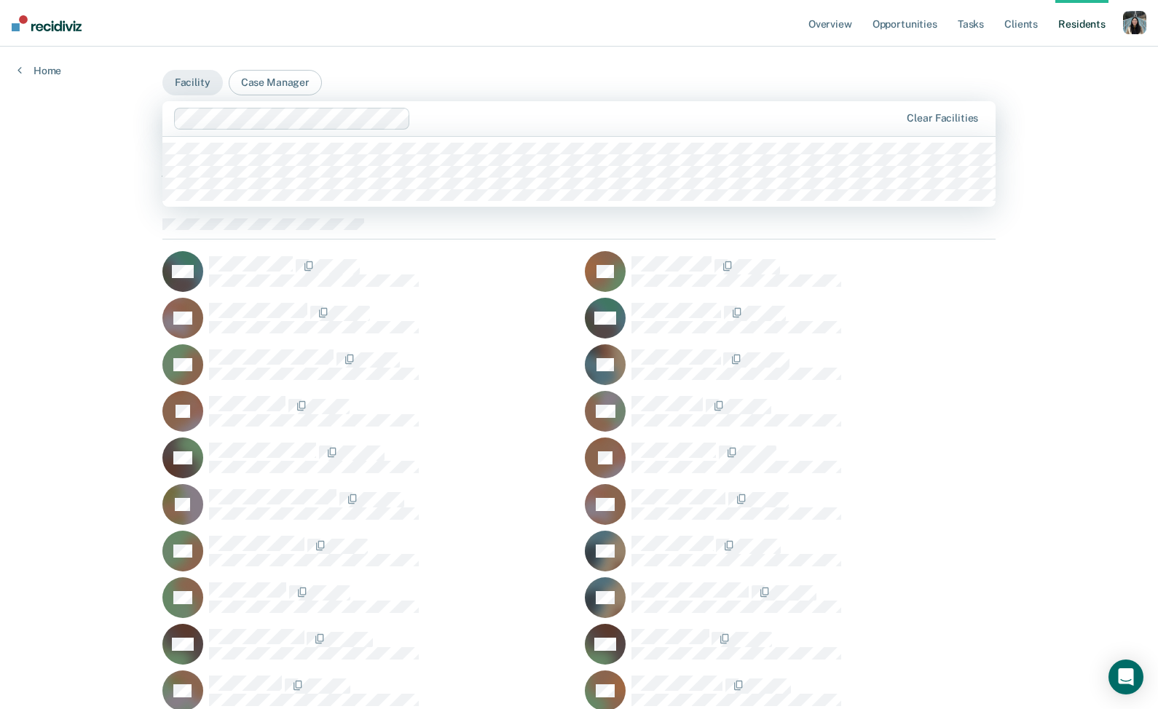
click at [490, 114] on div at bounding box center [659, 118] width 484 height 17
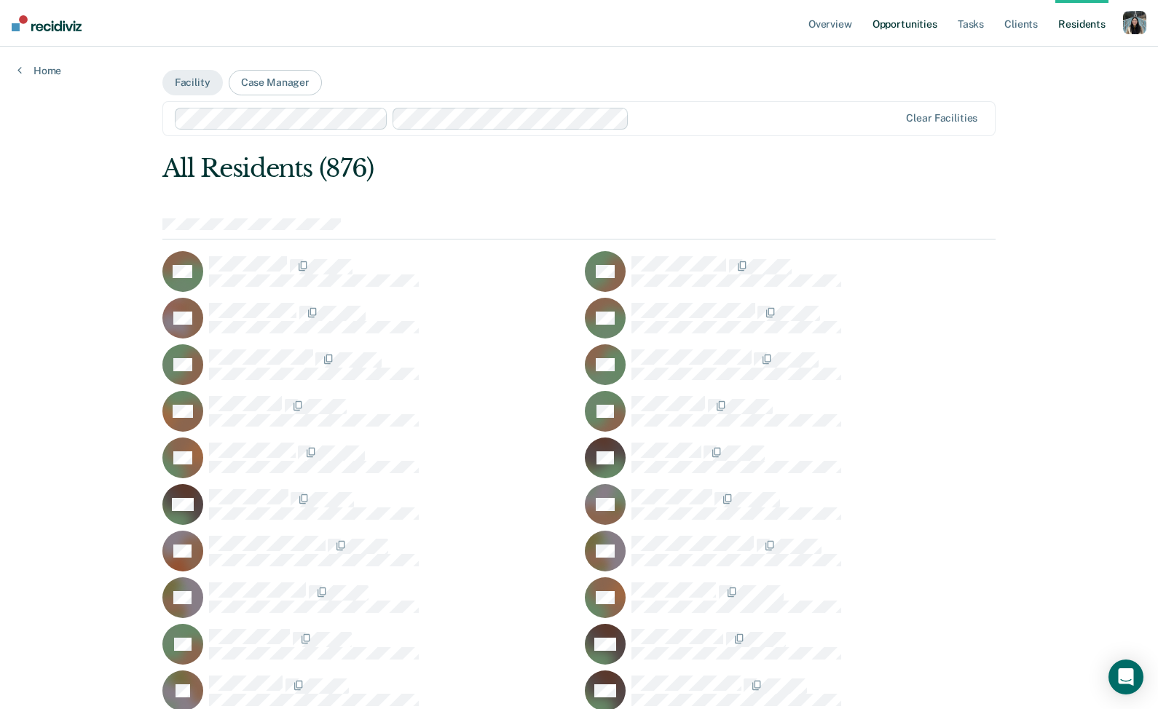
click at [939, 29] on link "Opportunities" at bounding box center [905, 23] width 71 height 47
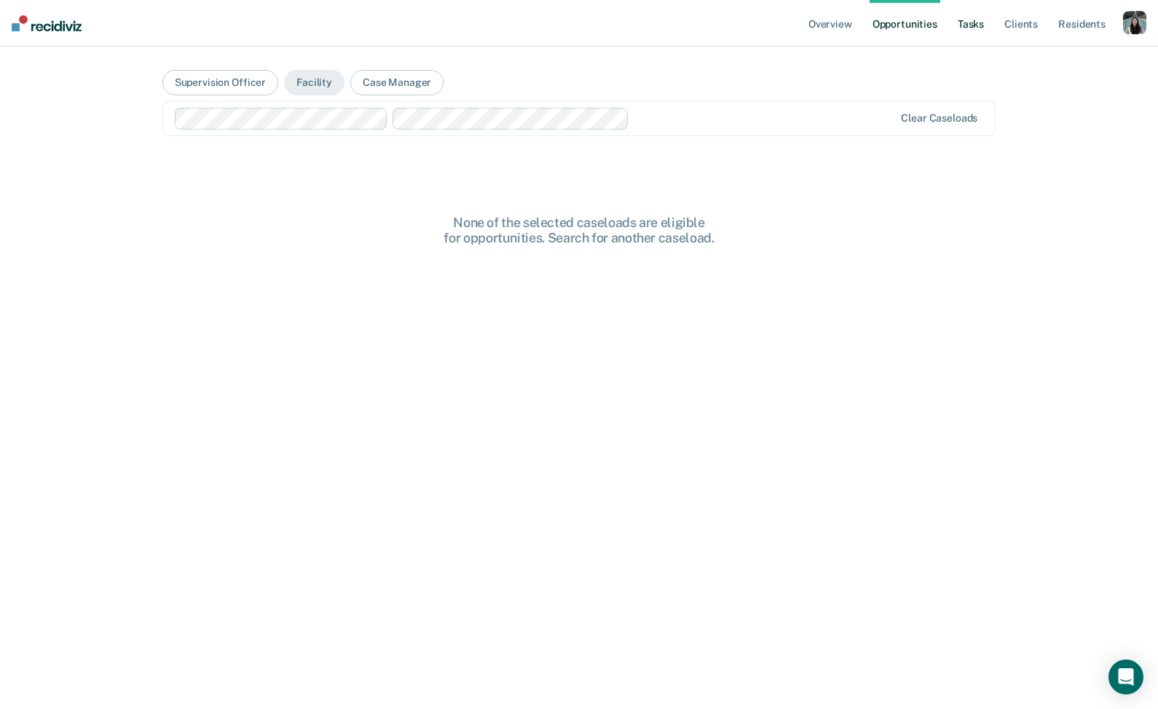
click at [967, 31] on link "Tasks" at bounding box center [971, 23] width 32 height 47
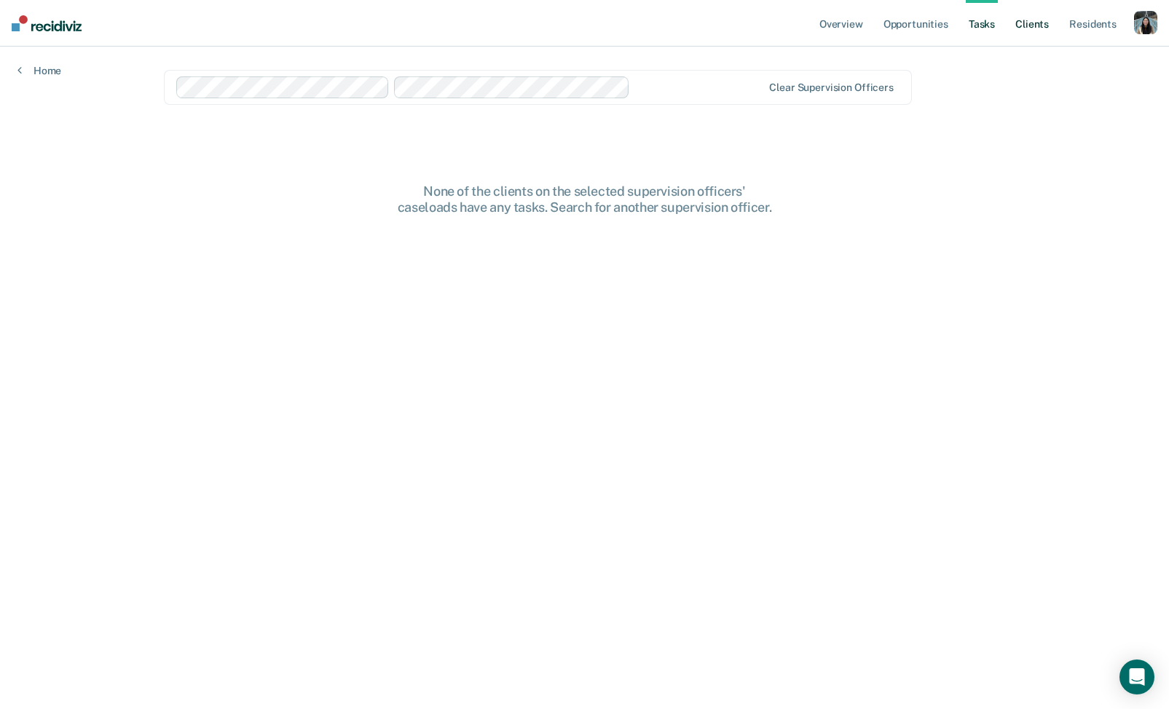
click at [1037, 28] on link "Client s" at bounding box center [1032, 23] width 39 height 47
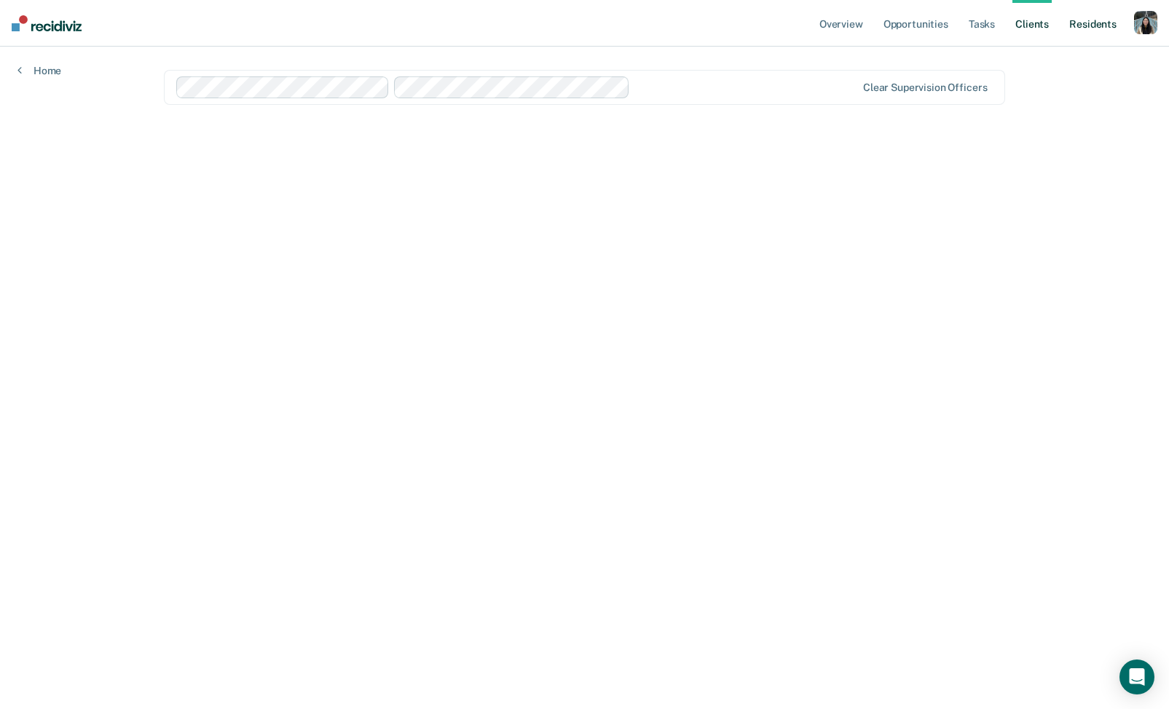
click at [1079, 25] on link "Resident s" at bounding box center [1092, 23] width 53 height 47
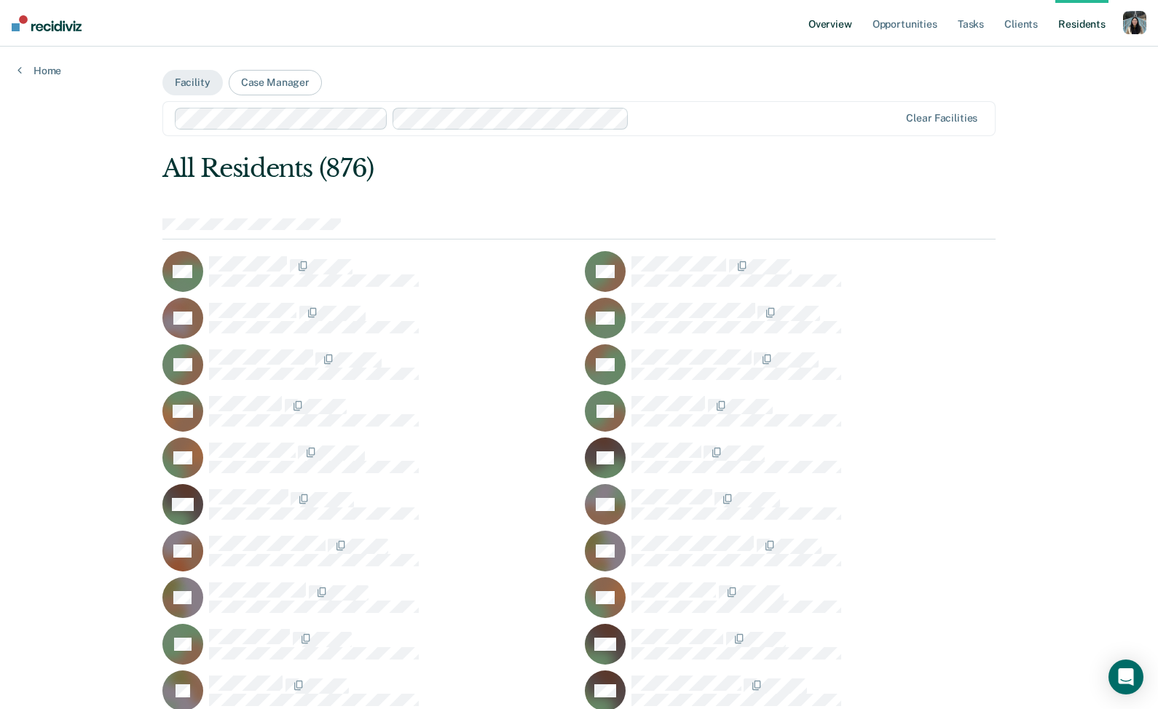
click at [844, 29] on link "Overview" at bounding box center [831, 23] width 50 height 47
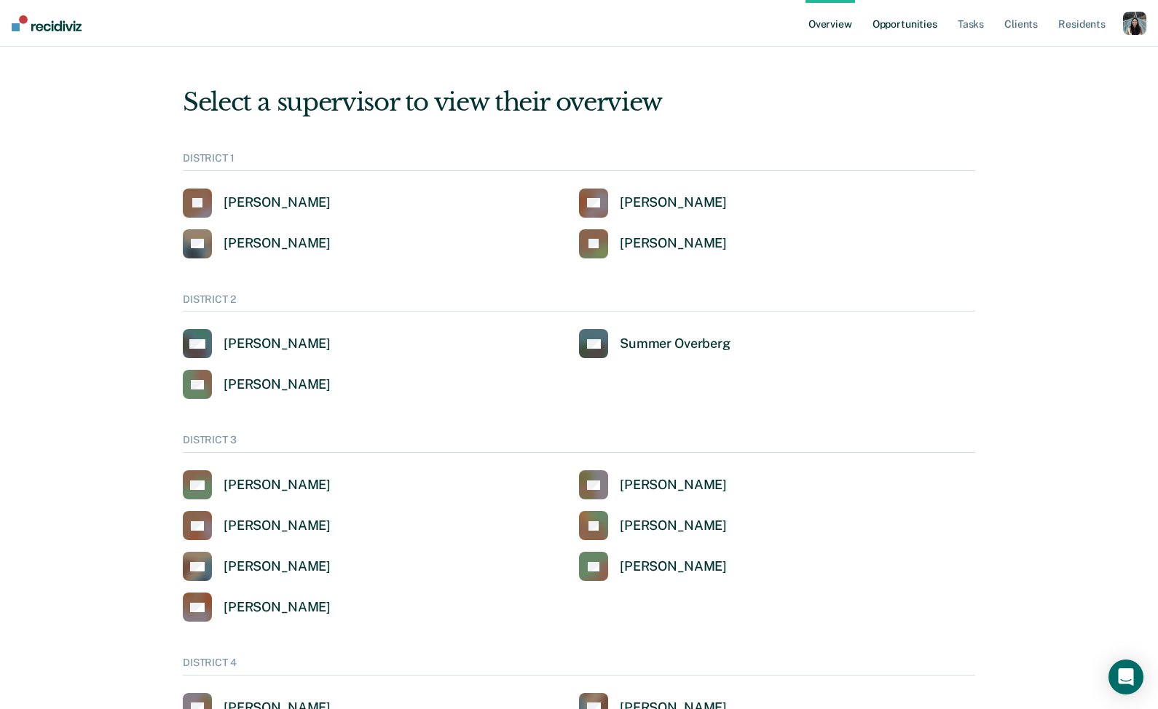
click at [895, 22] on link "Opportunities" at bounding box center [905, 23] width 71 height 47
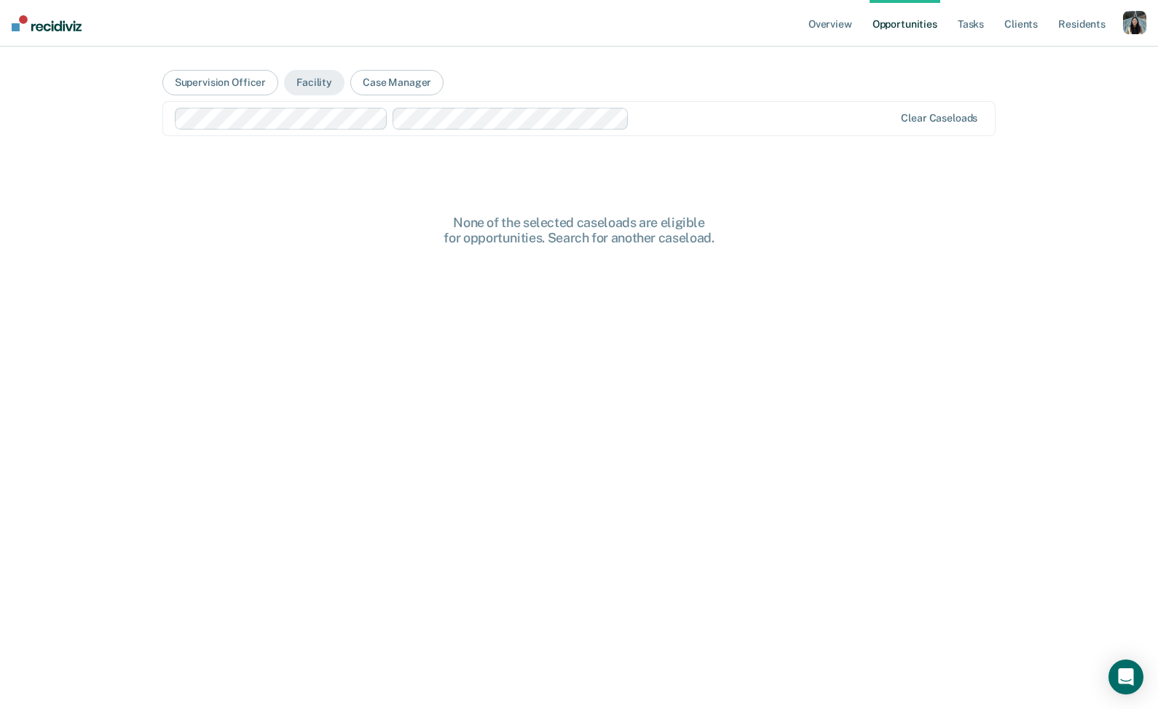
click at [1134, 20] on div "button" at bounding box center [1134, 22] width 23 height 23
click at [1036, 57] on link "Profile" at bounding box center [1073, 59] width 124 height 12
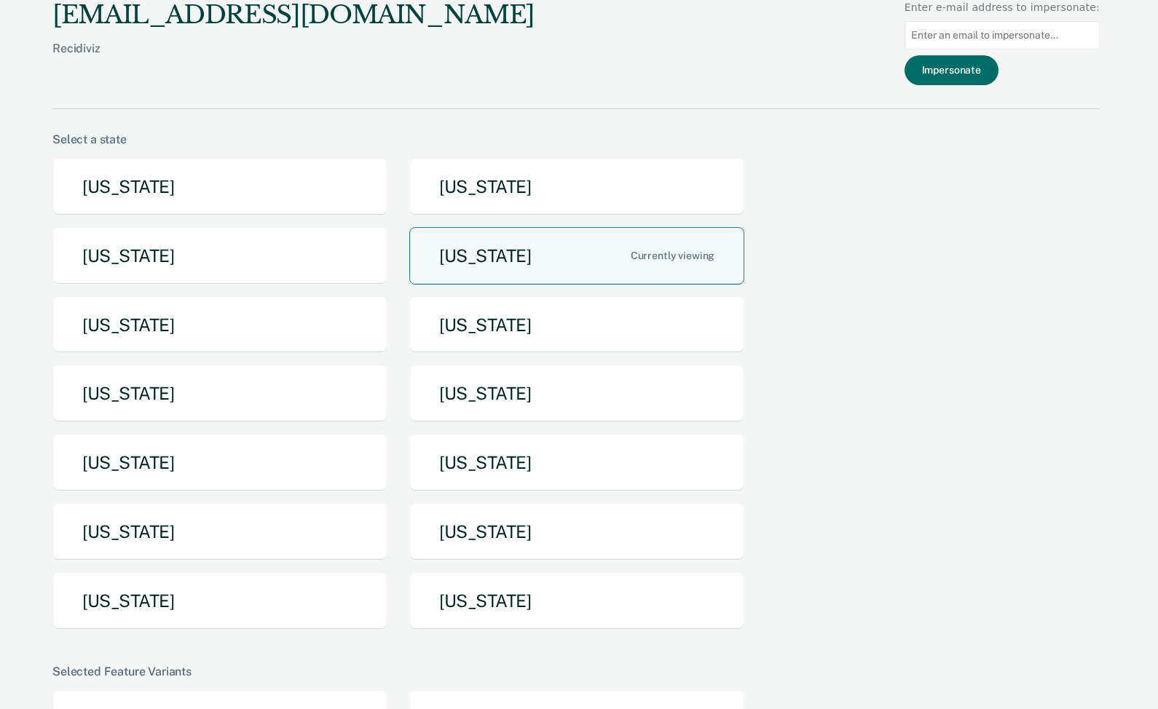
click at [581, 240] on button "[US_STATE]" at bounding box center [576, 256] width 335 height 58
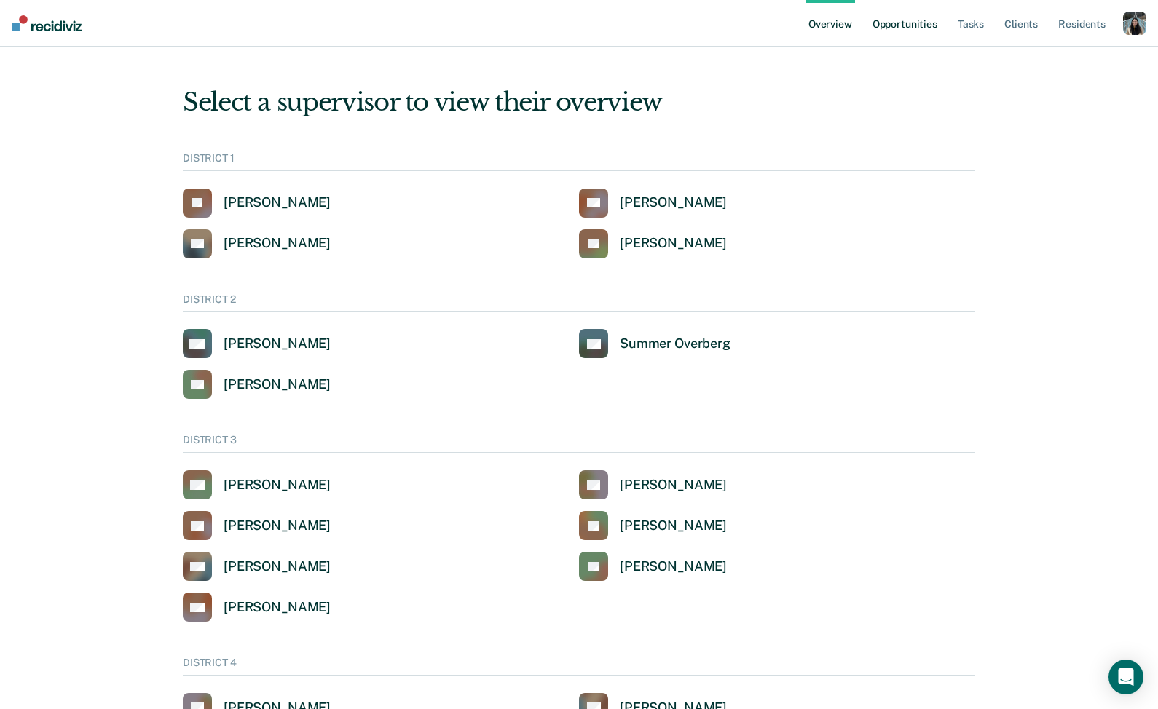
click at [896, 29] on link "Opportunities" at bounding box center [905, 23] width 71 height 47
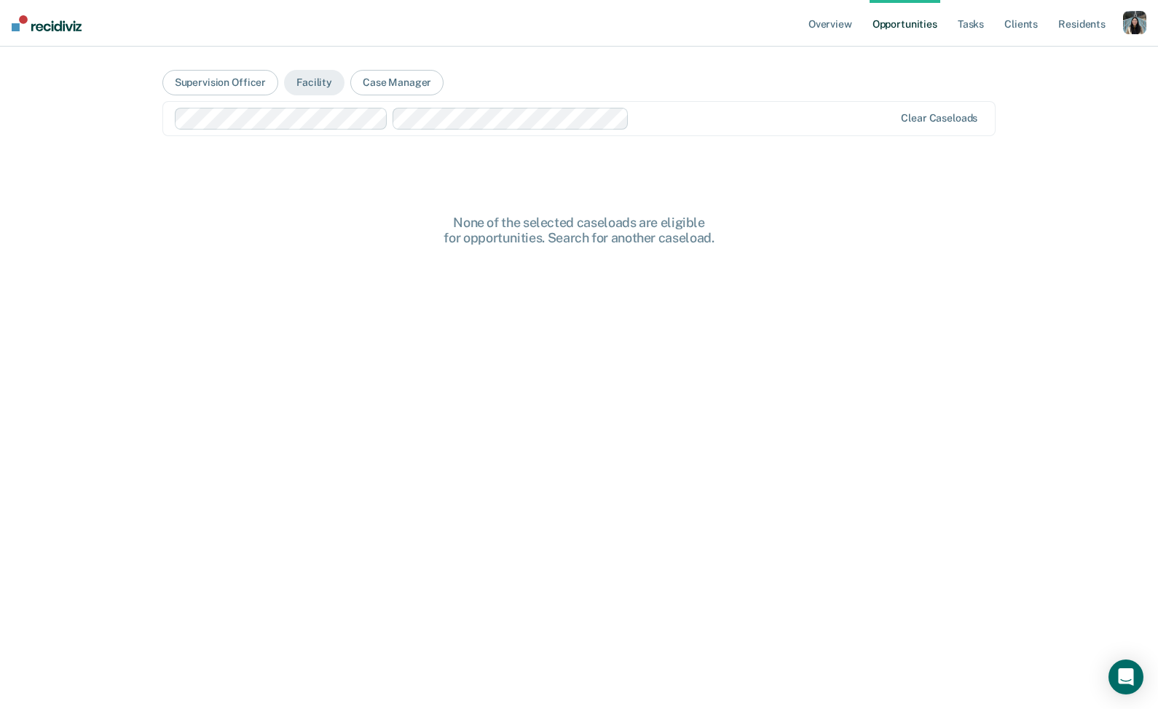
click at [1136, 22] on div "button" at bounding box center [1134, 22] width 23 height 23
click at [1074, 55] on link "Profile" at bounding box center [1073, 59] width 124 height 12
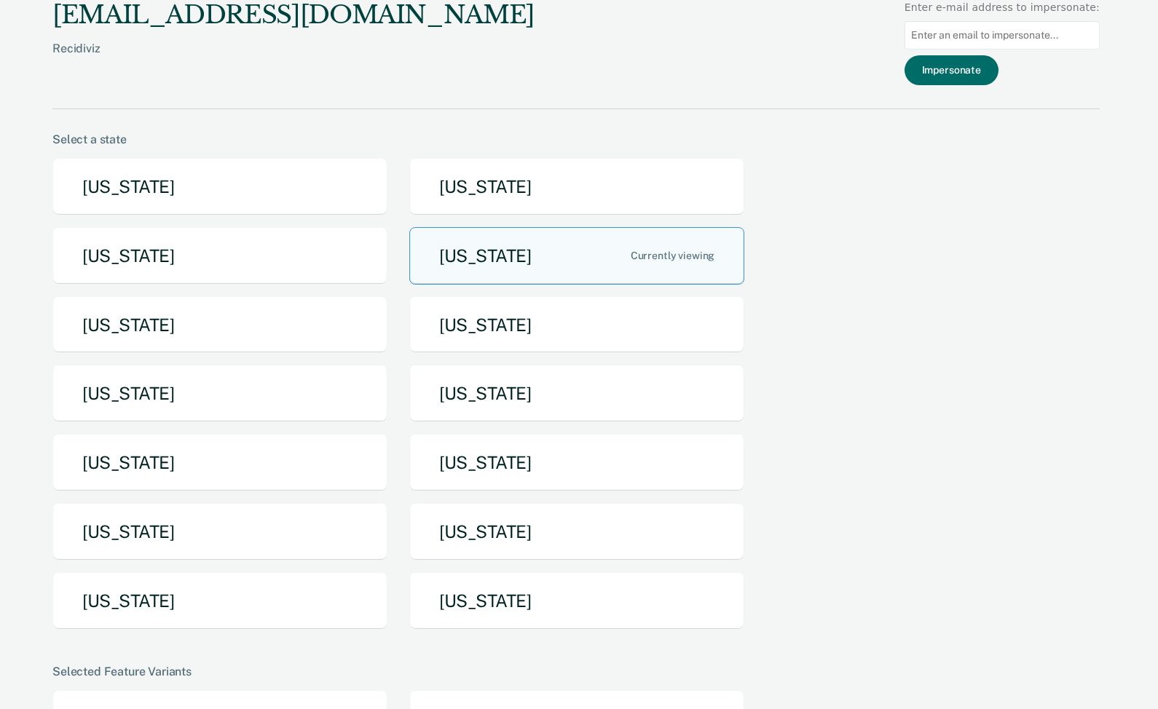
click at [978, 39] on input at bounding box center [1002, 35] width 195 height 28
paste input "[EMAIL_ADDRESS][DOMAIN_NAME][US_STATE]"
type input "[EMAIL_ADDRESS][DOMAIN_NAME][US_STATE]"
click at [979, 68] on button "Impersonate" at bounding box center [952, 70] width 94 height 30
